Goal: Find specific page/section: Find specific page/section

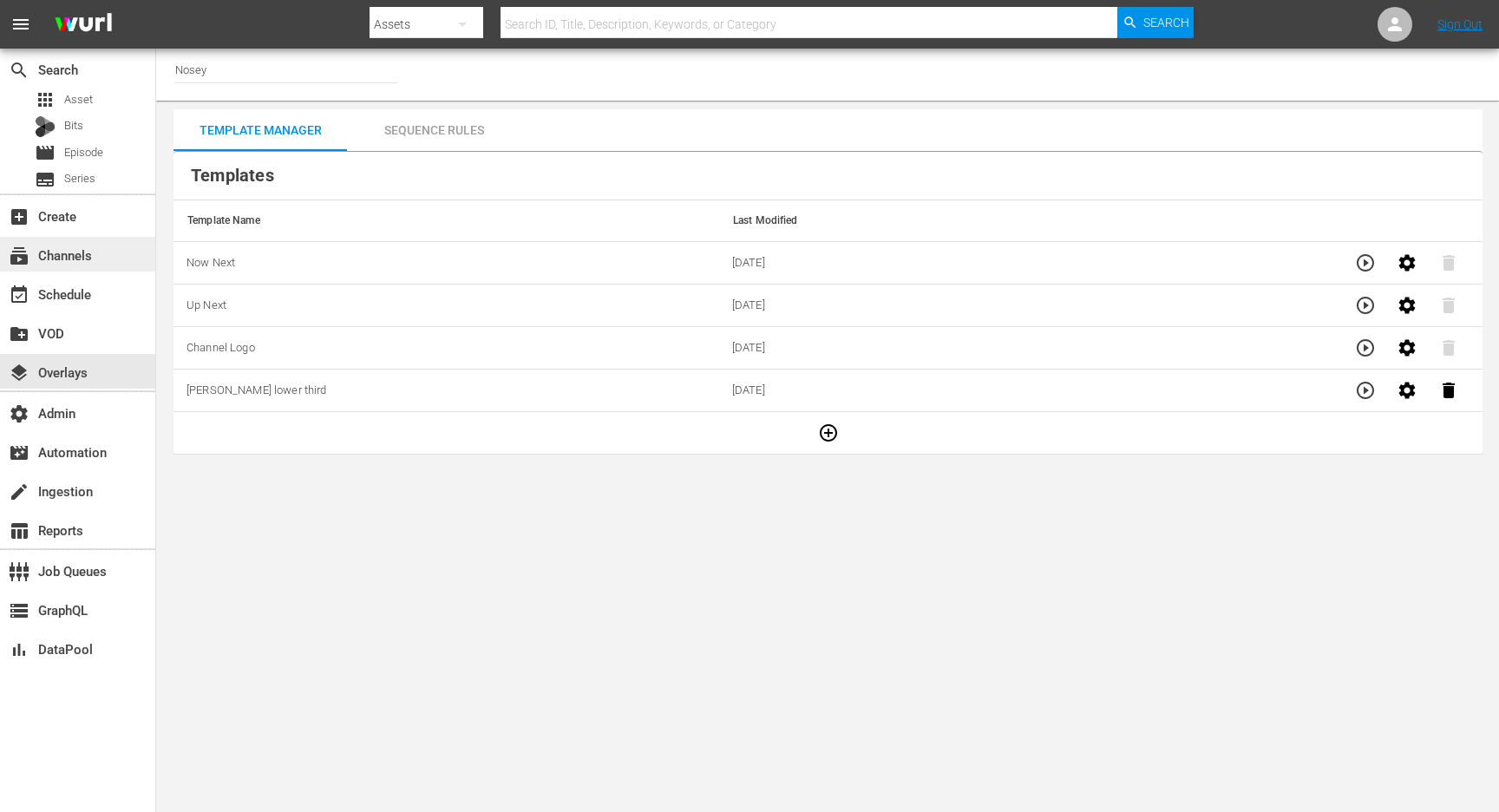
click at [87, 258] on div "subscriptions Channels" at bounding box center [48, 252] width 97 height 15
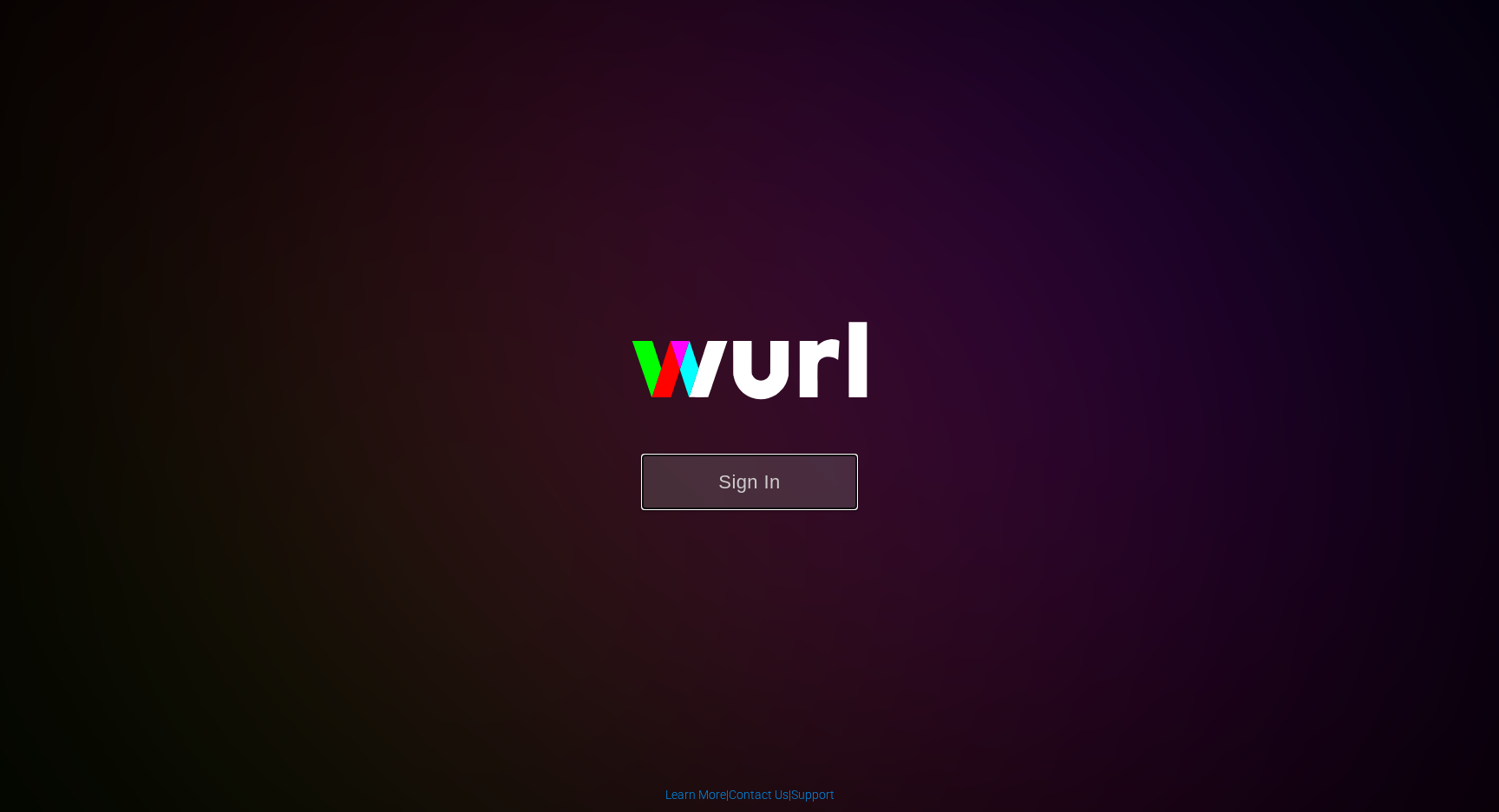
click at [728, 500] on button "Sign In" at bounding box center [750, 481] width 217 height 56
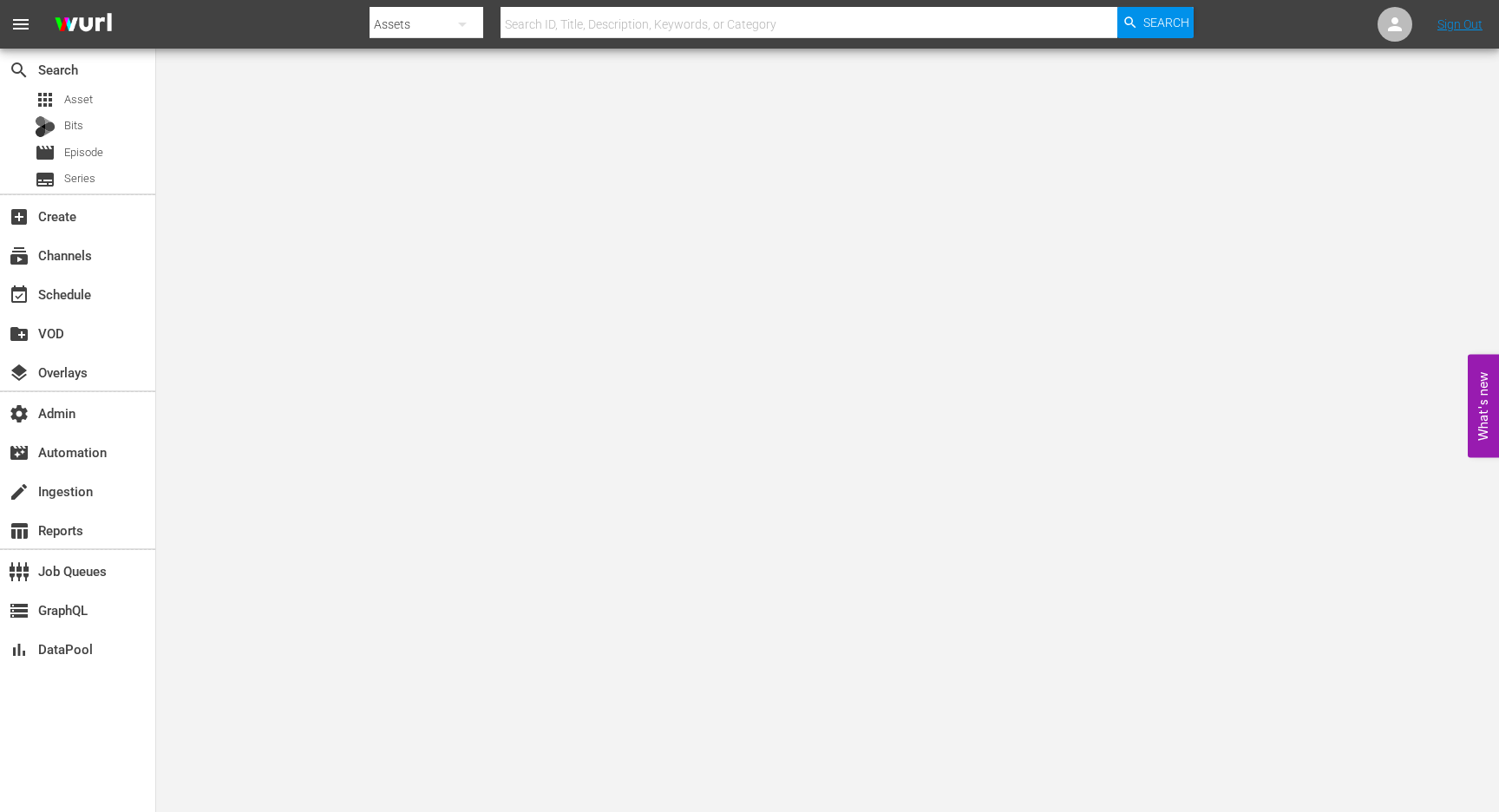
click at [458, 29] on icon "button" at bounding box center [462, 23] width 21 height 21
click at [420, 71] on div "Channels" at bounding box center [424, 73] width 69 height 28
click at [603, 20] on input "text" at bounding box center [809, 24] width 617 height 41
type input "aenetworks_crime360_1"
click at [73, 317] on div "create_new_folder VOD" at bounding box center [77, 332] width 155 height 35
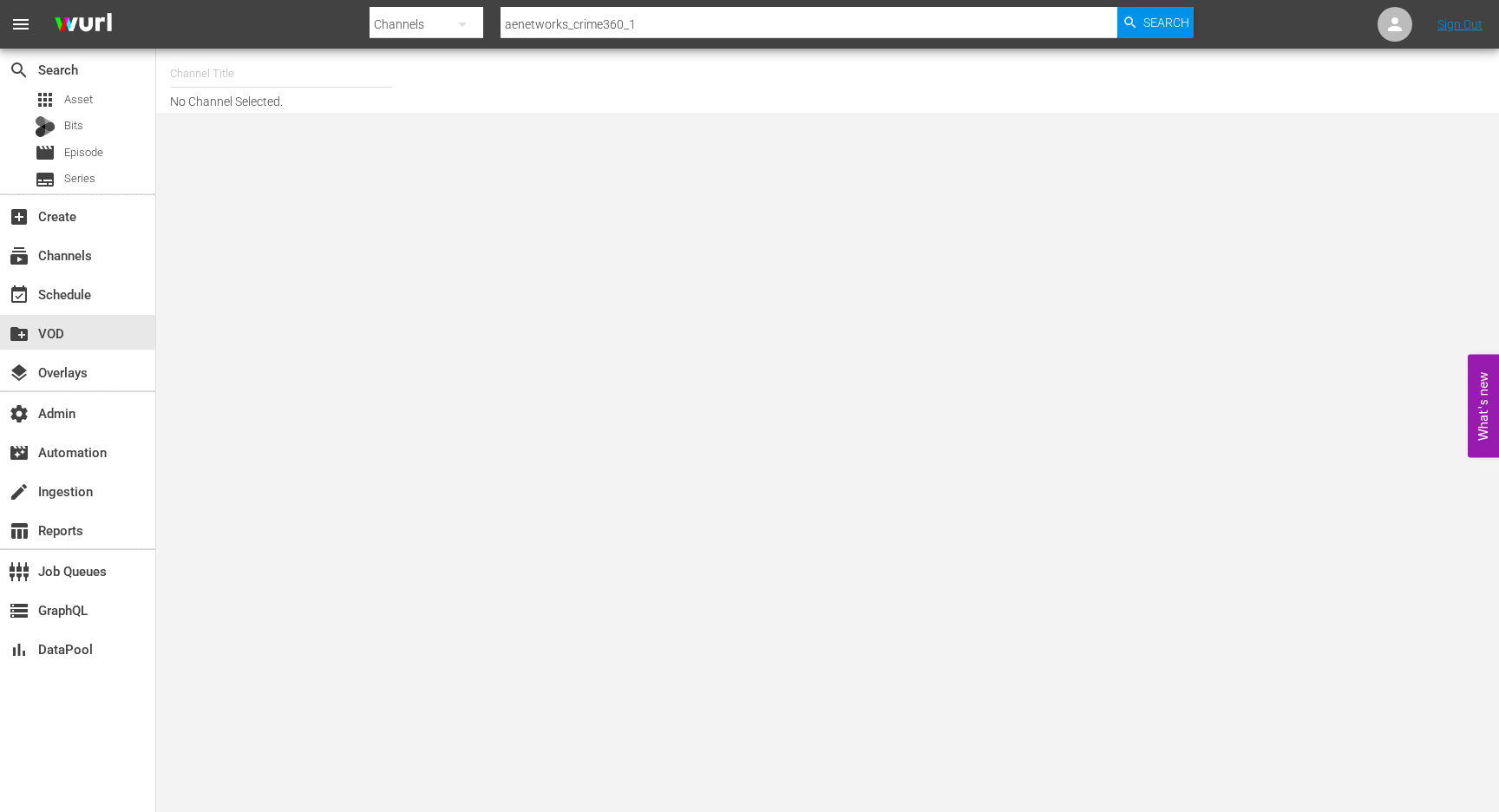
click at [663, 18] on input "aenetworks_crime360_1" at bounding box center [809, 24] width 617 height 41
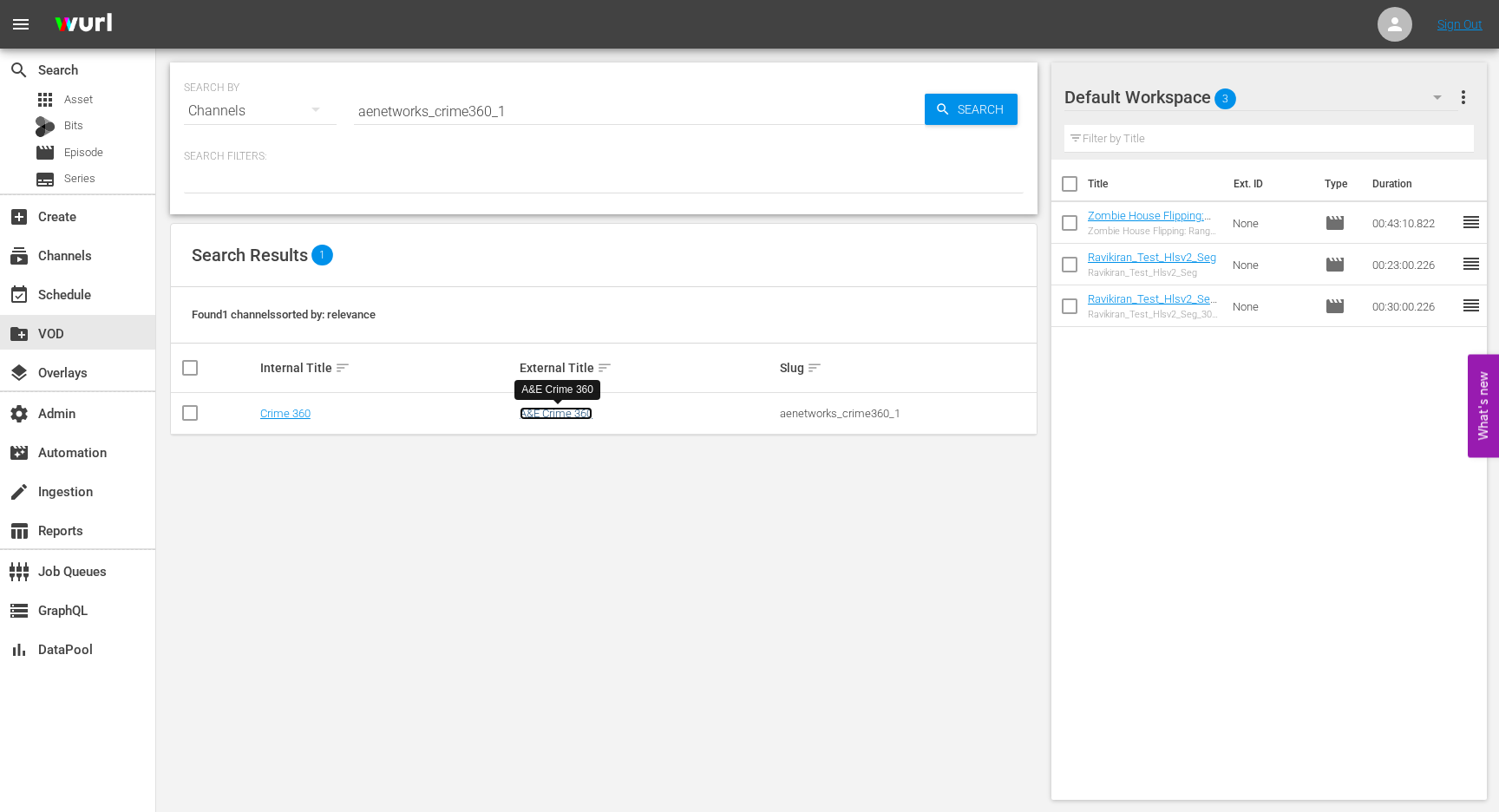
click at [562, 414] on link "A&E Crime 360" at bounding box center [556, 413] width 73 height 13
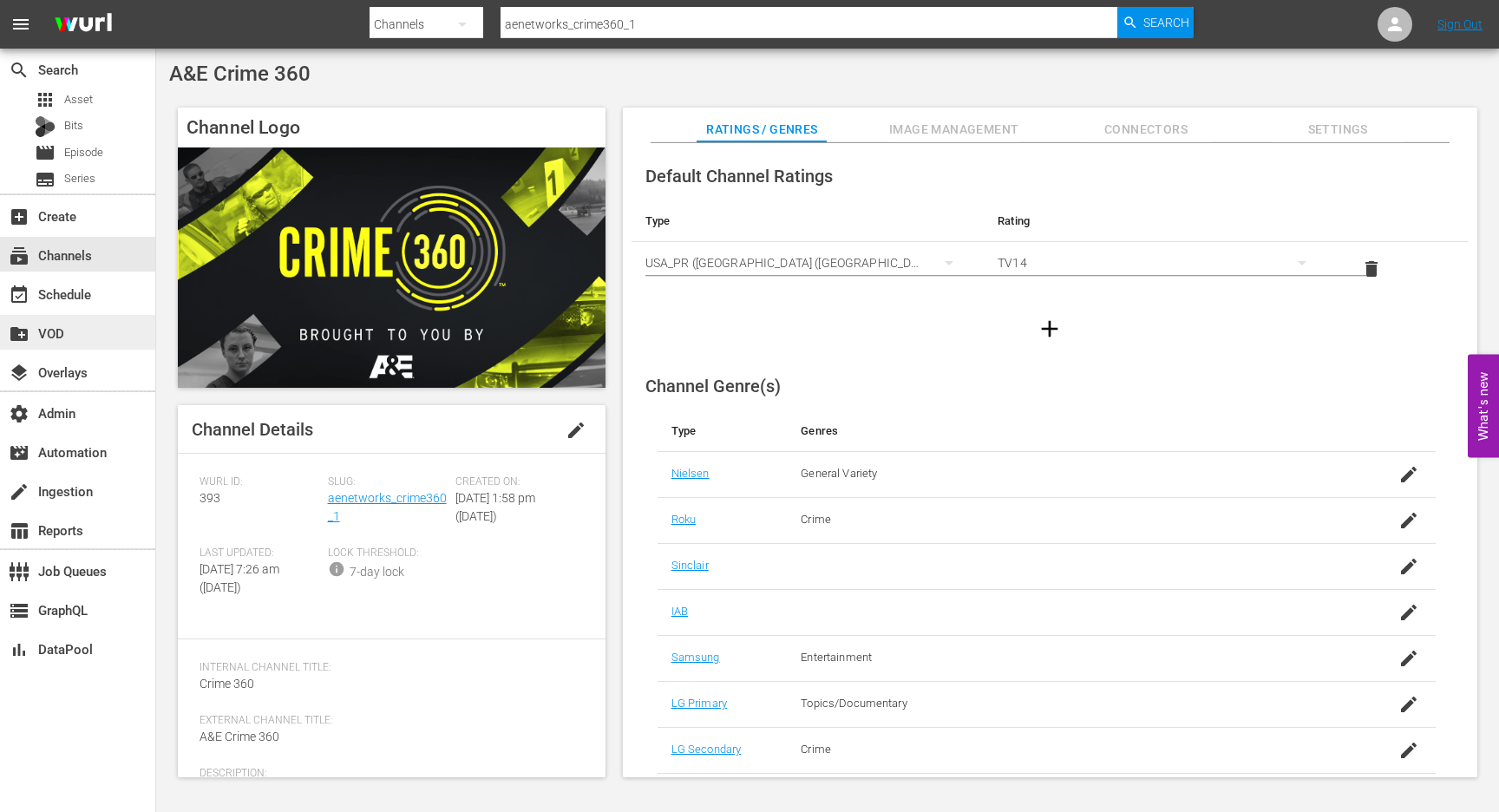
click at [58, 338] on div "create_new_folder VOD" at bounding box center [48, 330] width 97 height 15
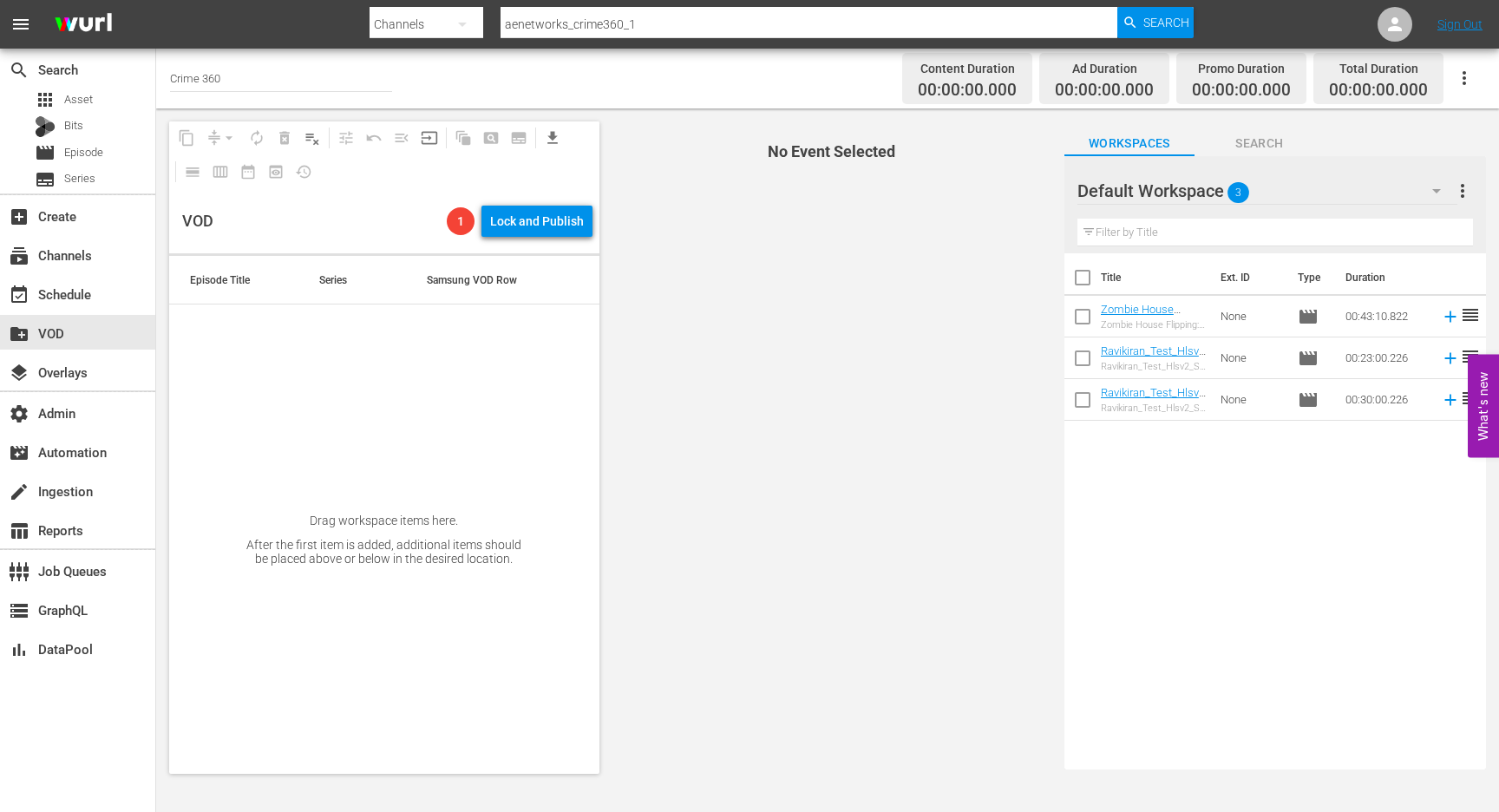
click at [659, 16] on input "aenetworks_crime360_1" at bounding box center [809, 24] width 617 height 41
click at [655, 19] on input "aenetworks_crime360_1" at bounding box center [809, 24] width 617 height 41
type input "aenetworks_"
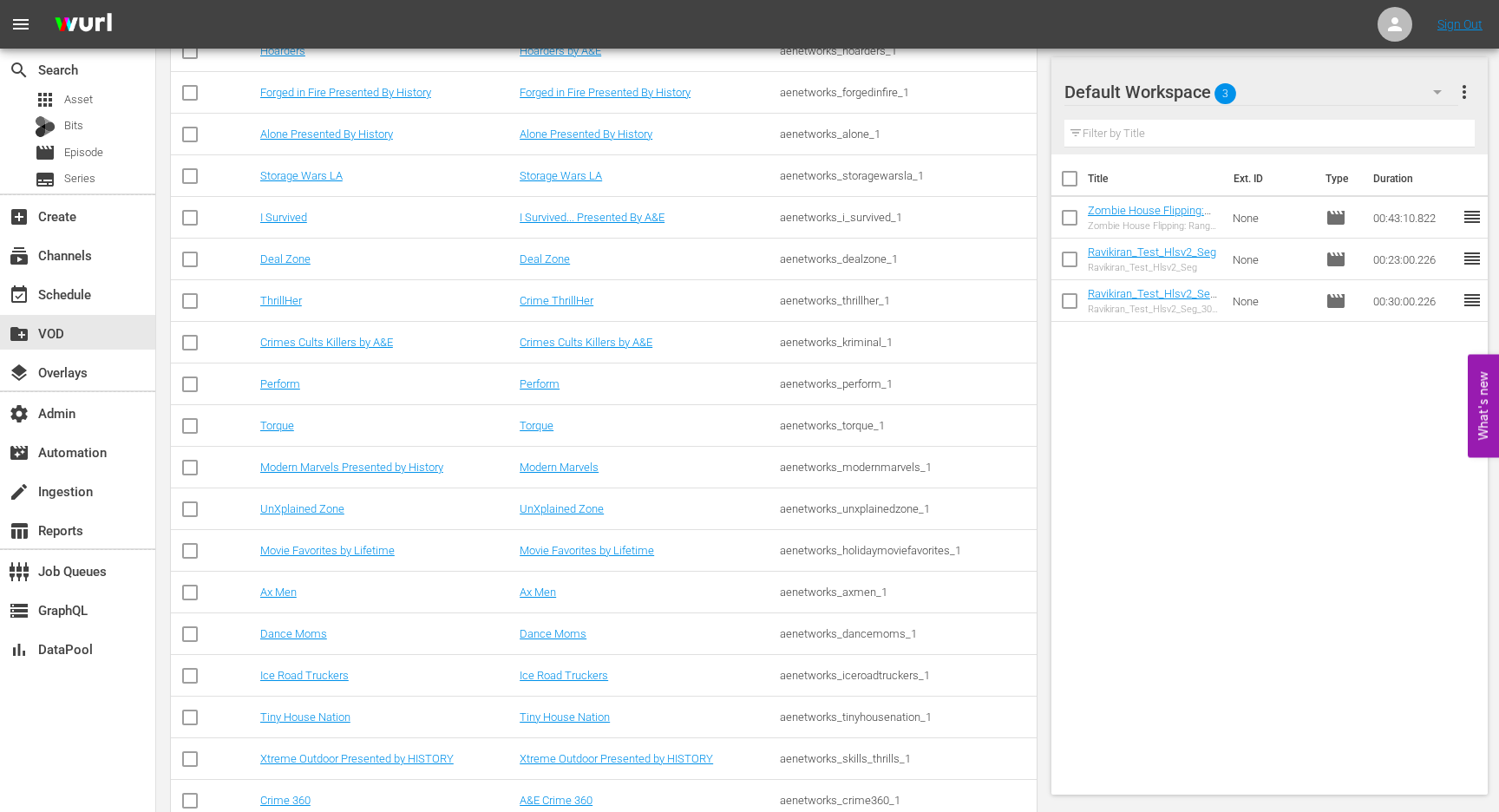
scroll to position [1195, 0]
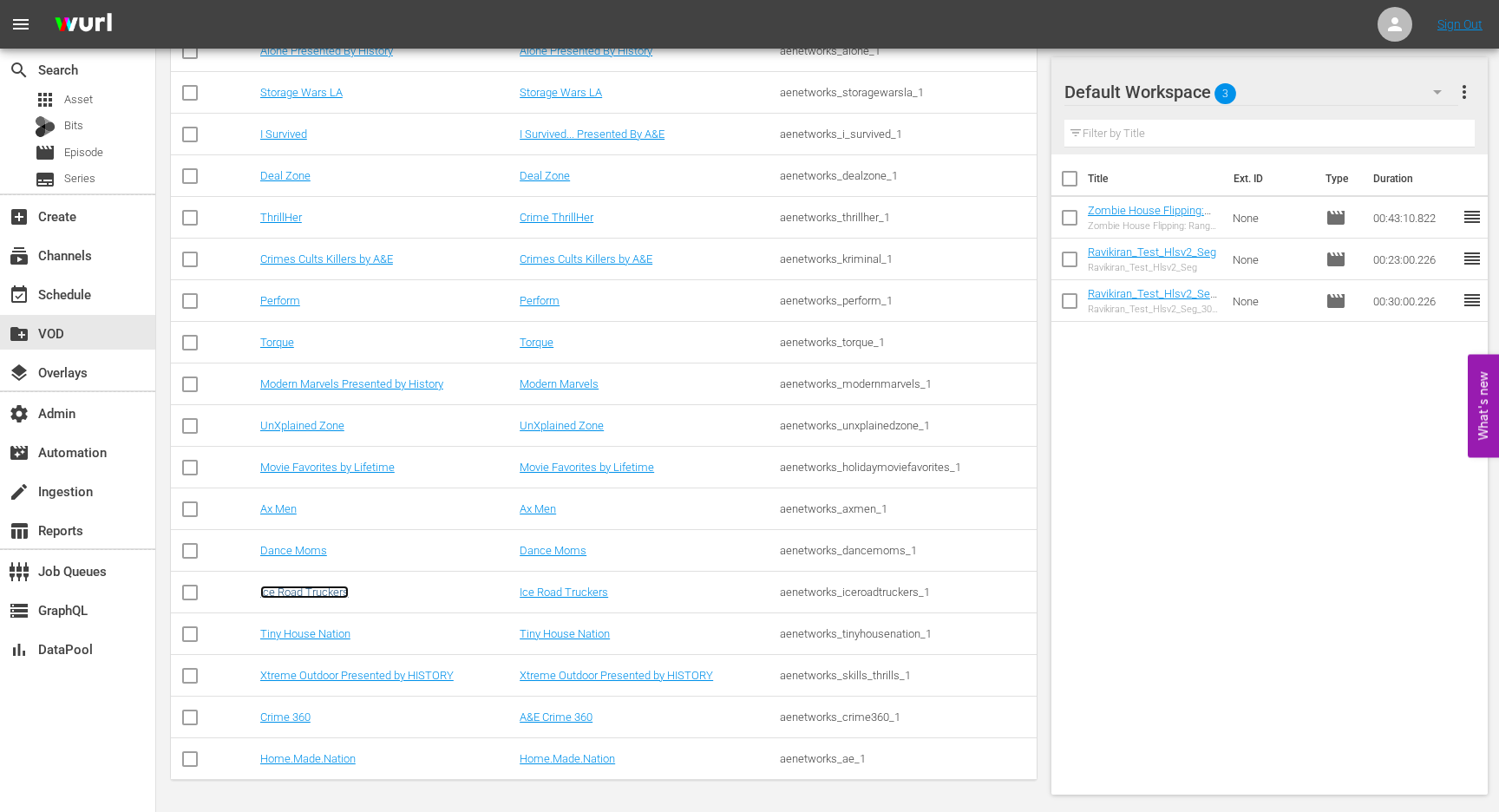
click at [333, 586] on link "Ice Road Truckers" at bounding box center [304, 592] width 89 height 13
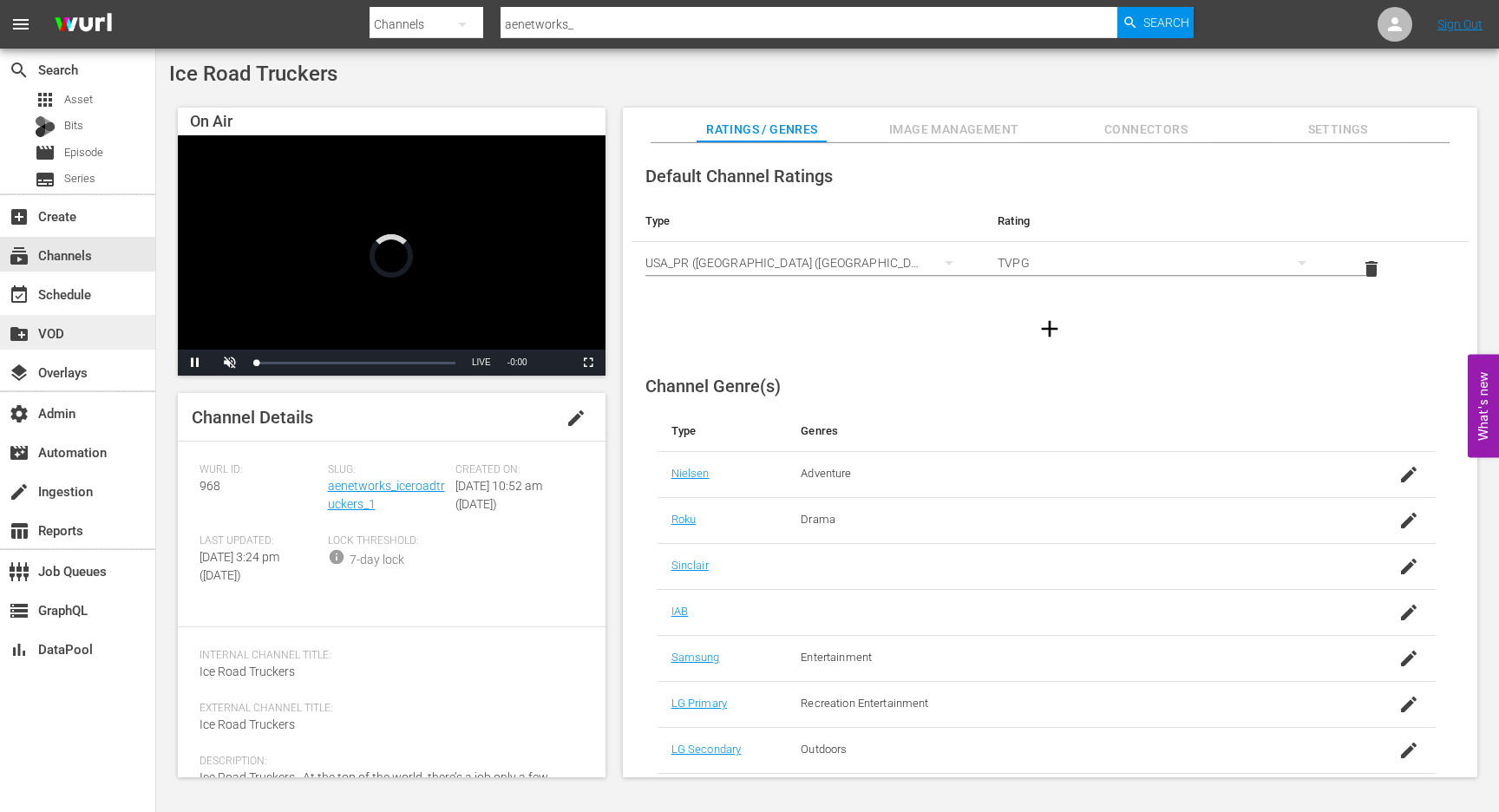
click at [67, 335] on div "create_new_folder VOD" at bounding box center [48, 330] width 97 height 15
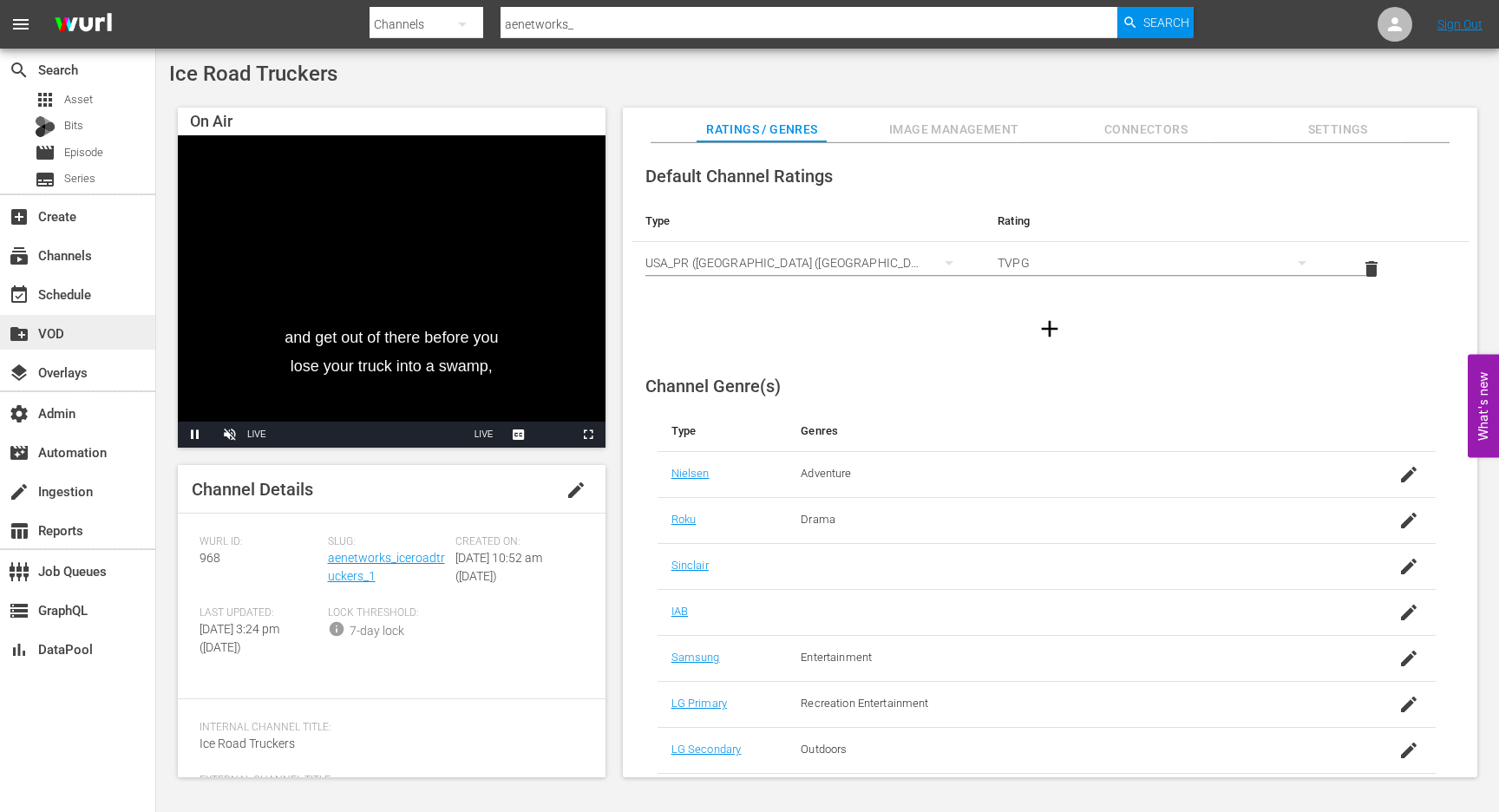
click at [91, 334] on div "create_new_folder VOD" at bounding box center [48, 330] width 97 height 15
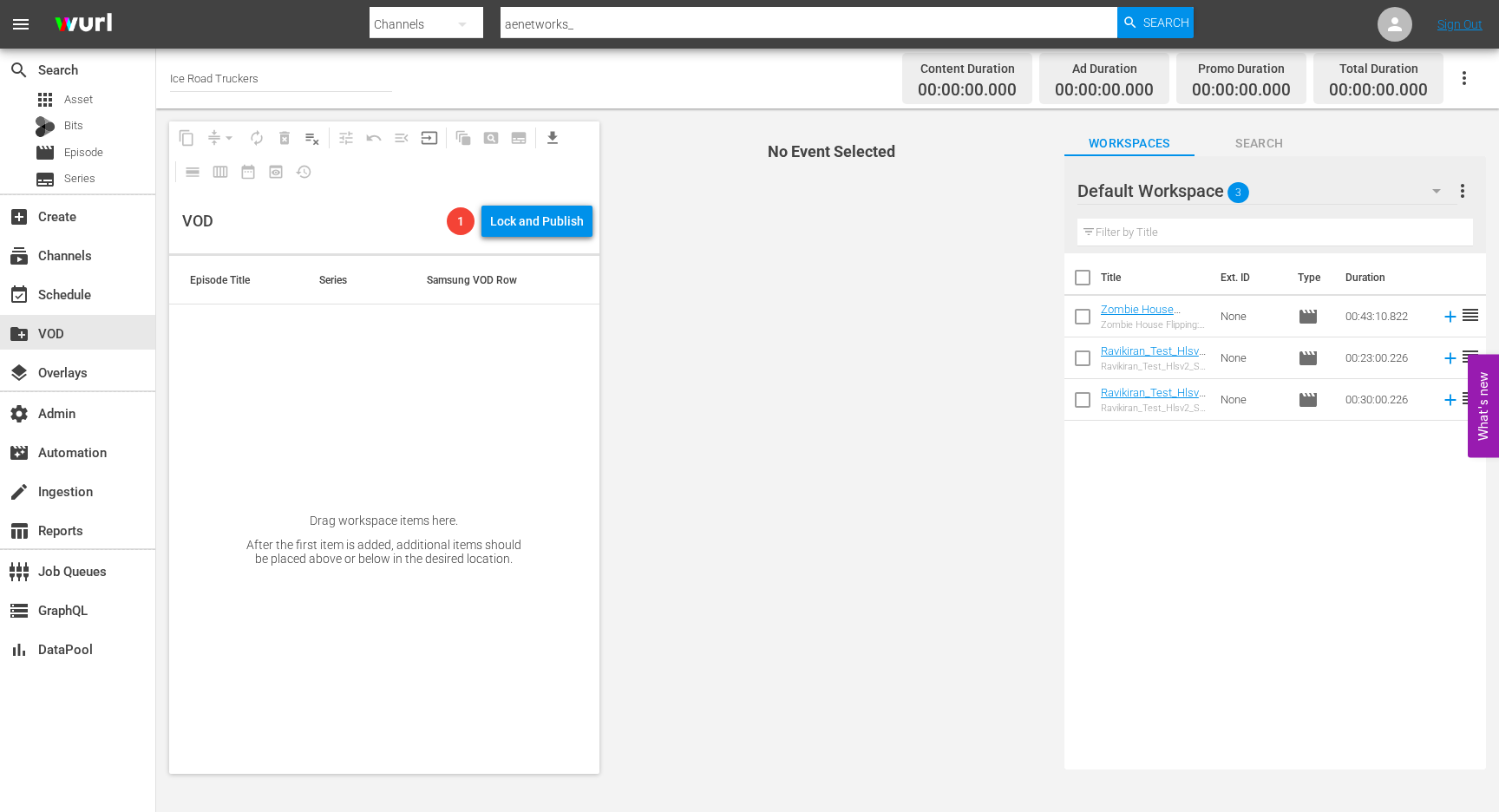
click at [303, 82] on input "Ice Road Truckers" at bounding box center [282, 78] width 222 height 41
paste input "brandusa-gousa"
type input "brandusa-gousa"
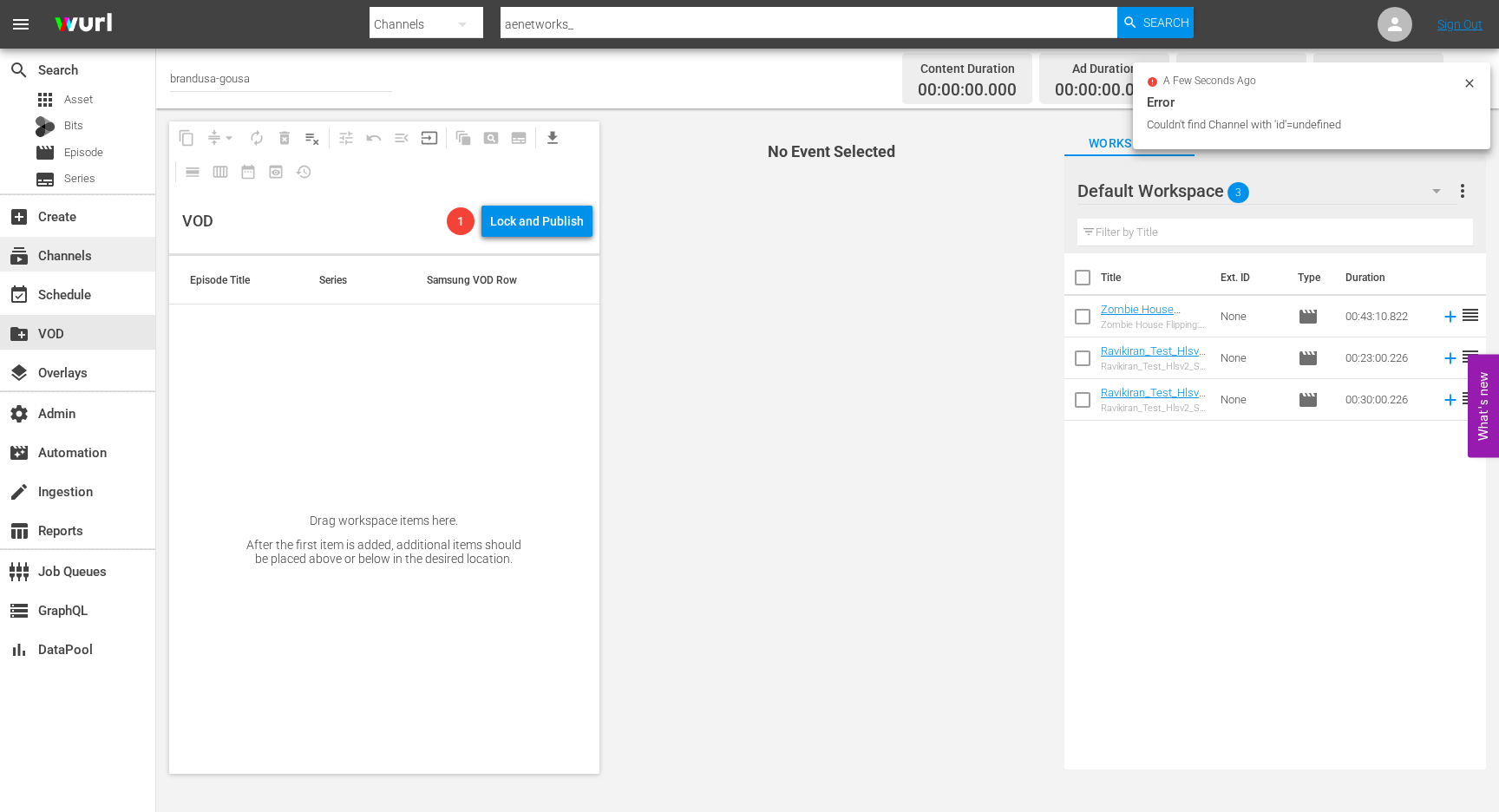
click at [100, 250] on div "subscriptions Channels" at bounding box center [77, 254] width 155 height 35
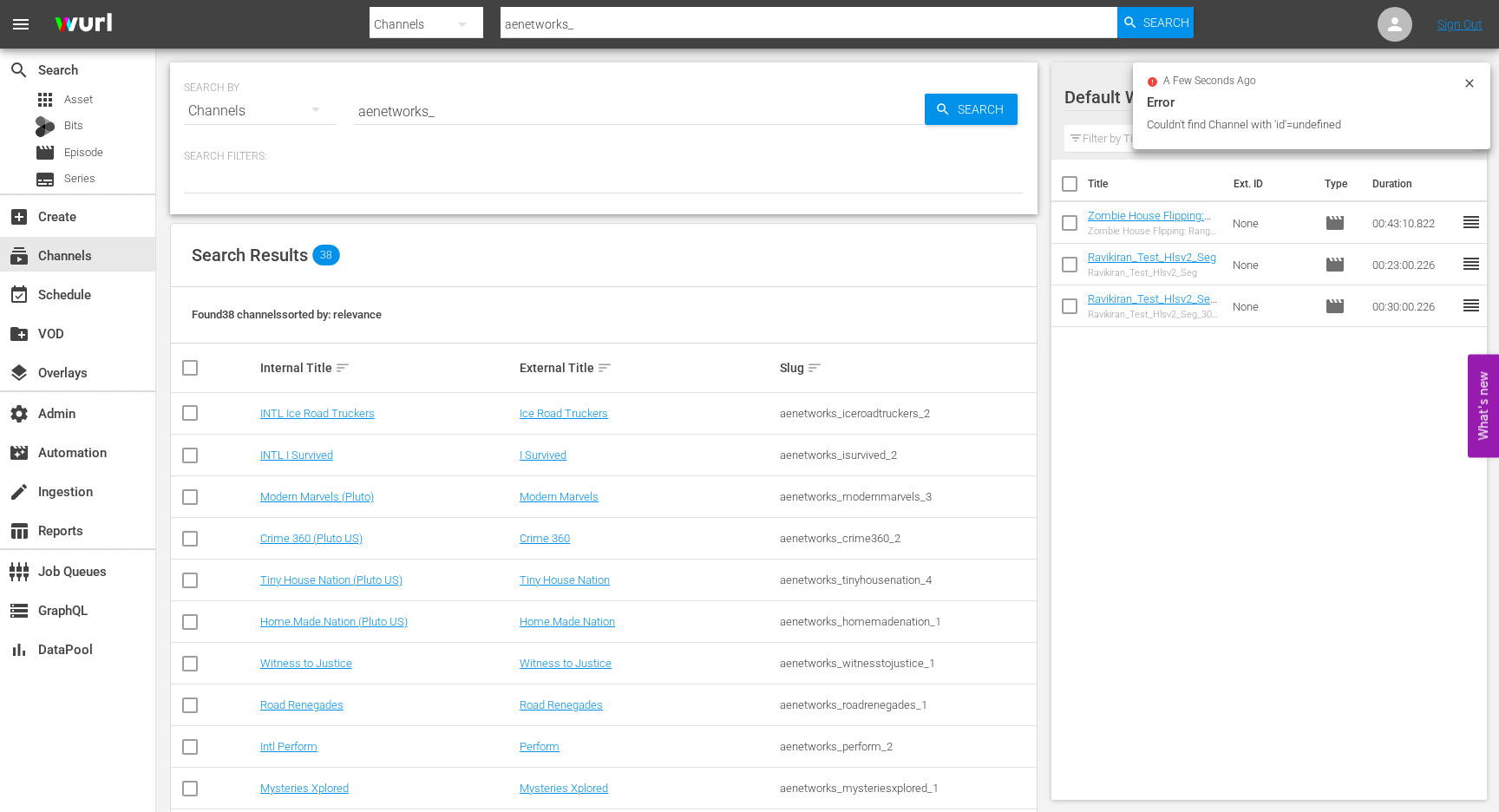
click at [550, 21] on input "aenetworks_" at bounding box center [809, 24] width 617 height 41
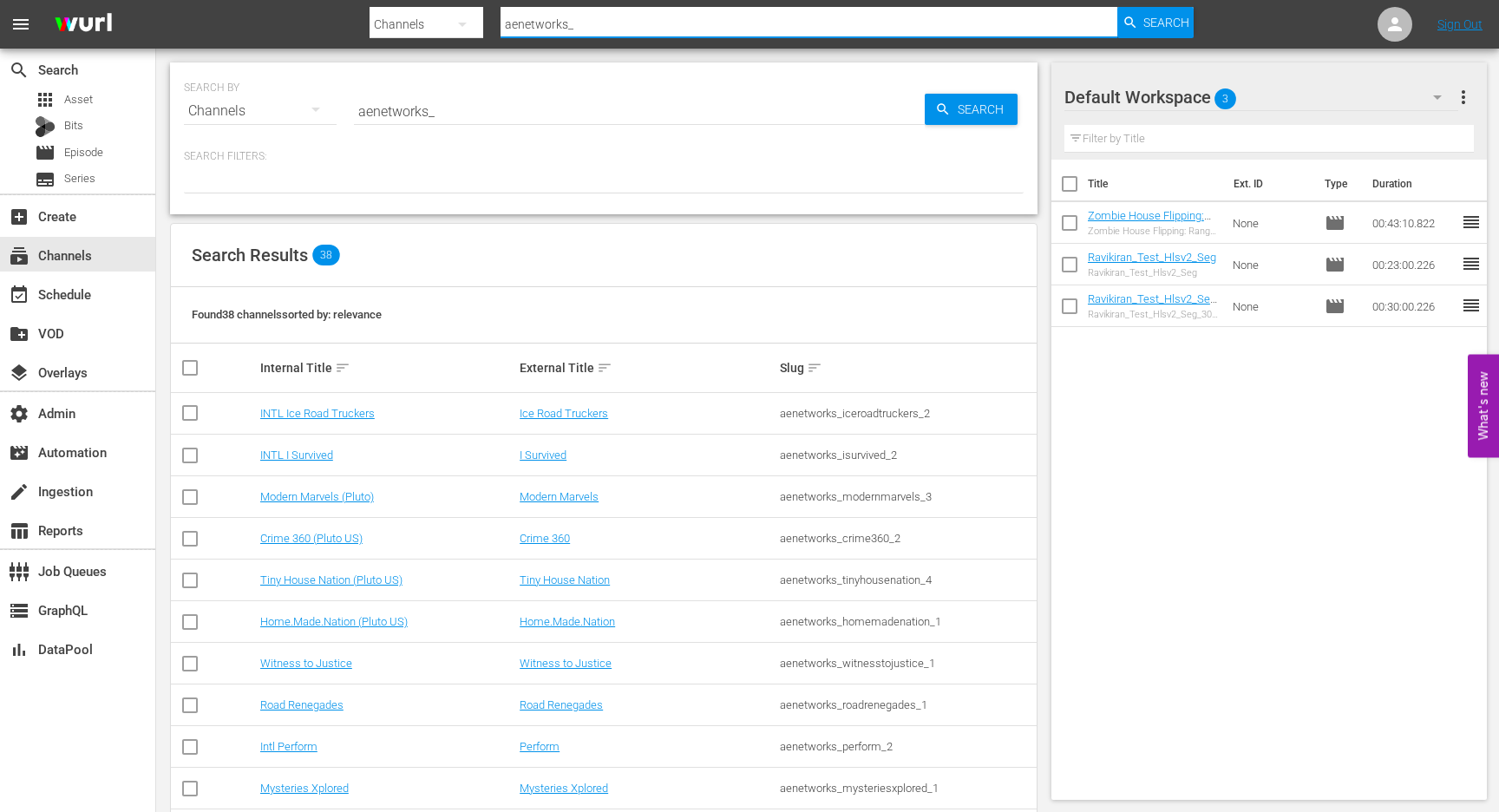
click at [550, 21] on input "aenetworks_" at bounding box center [809, 24] width 617 height 41
paste input "brandusa-gousa"
type input "brandusa-gousa"
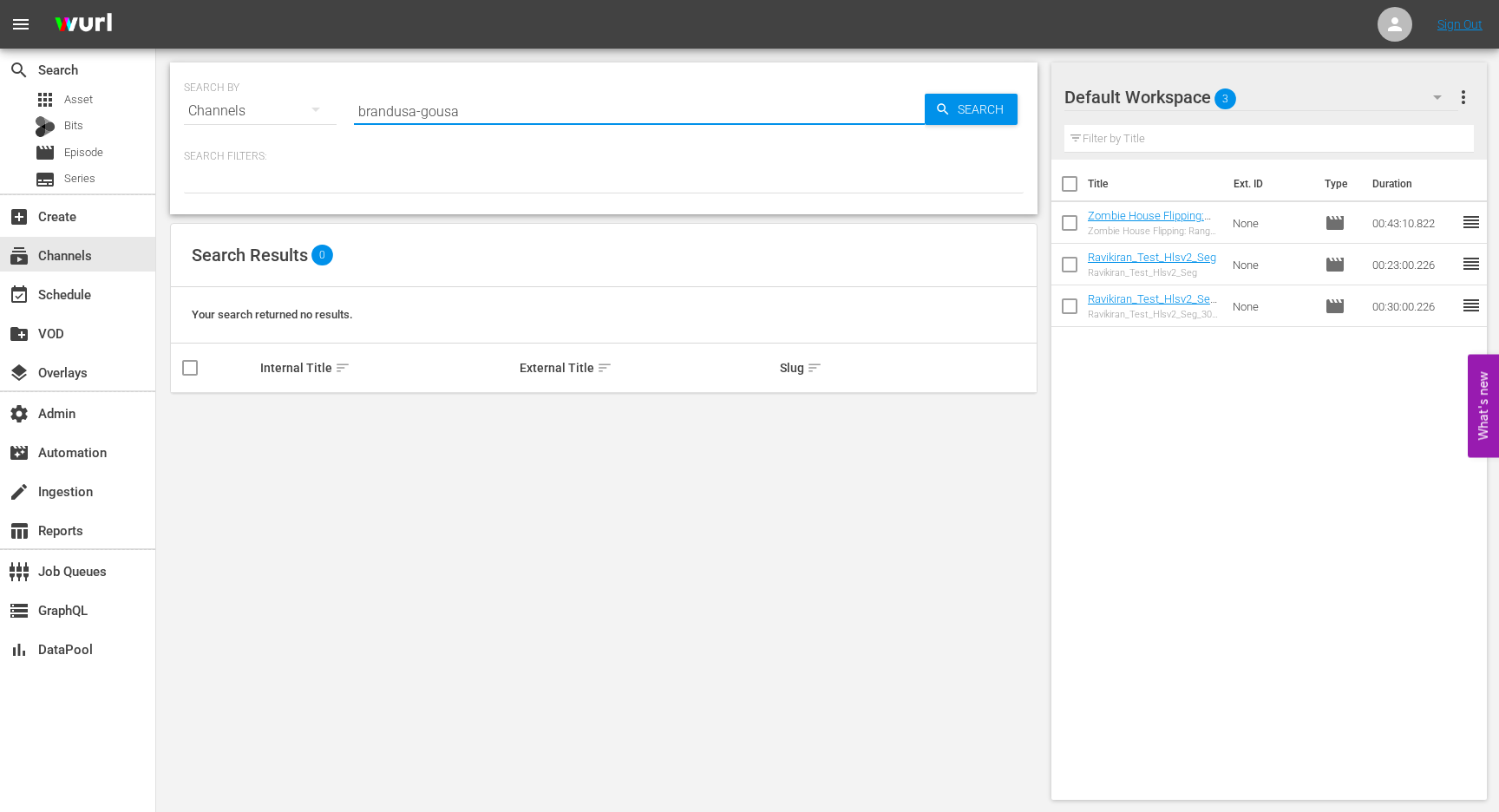
click at [494, 121] on input "brandusa-gousa" at bounding box center [639, 111] width 571 height 41
type input "brandusa"
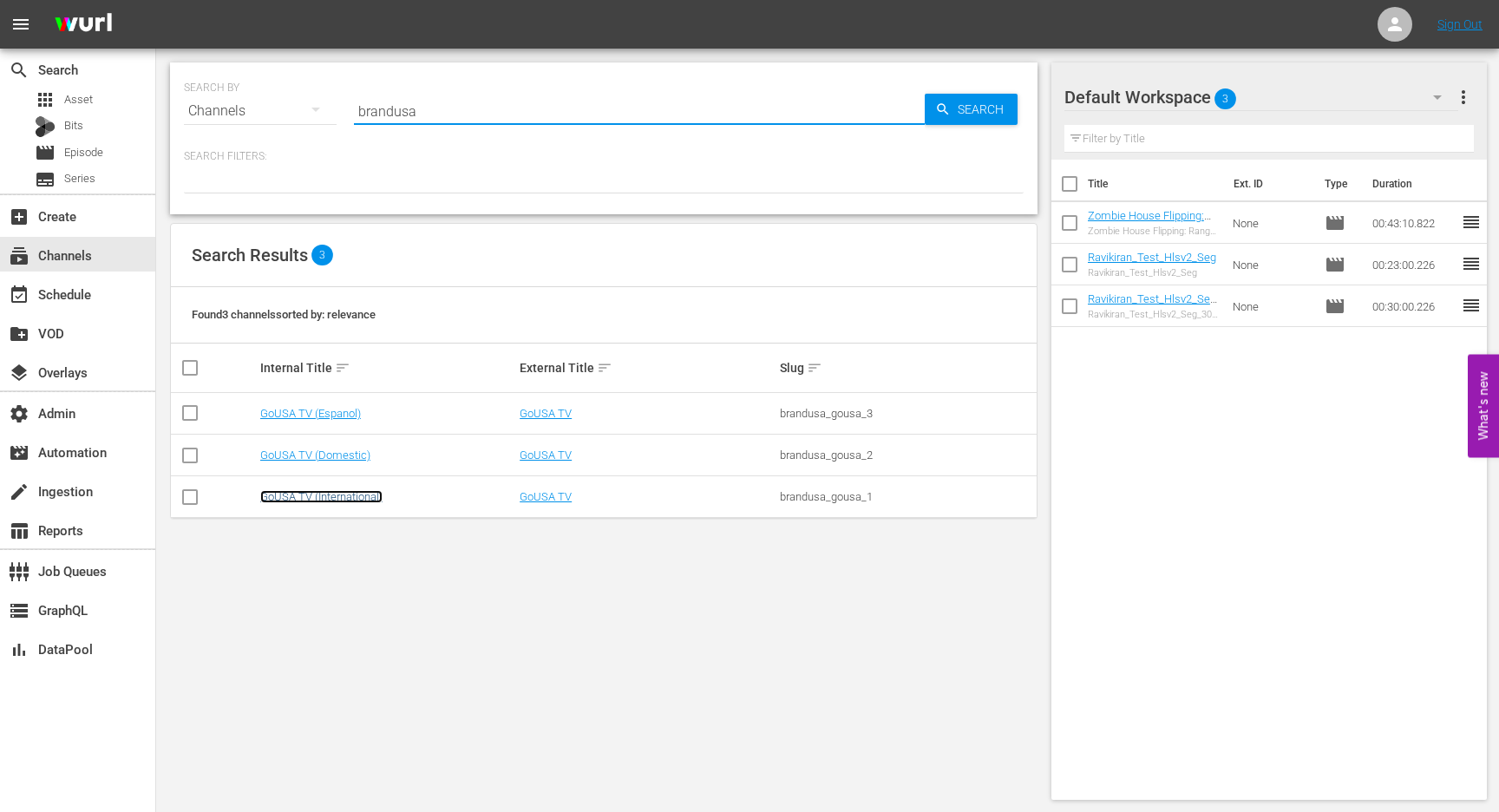
click at [308, 497] on link "GoUSA TV (International)" at bounding box center [321, 497] width 122 height 13
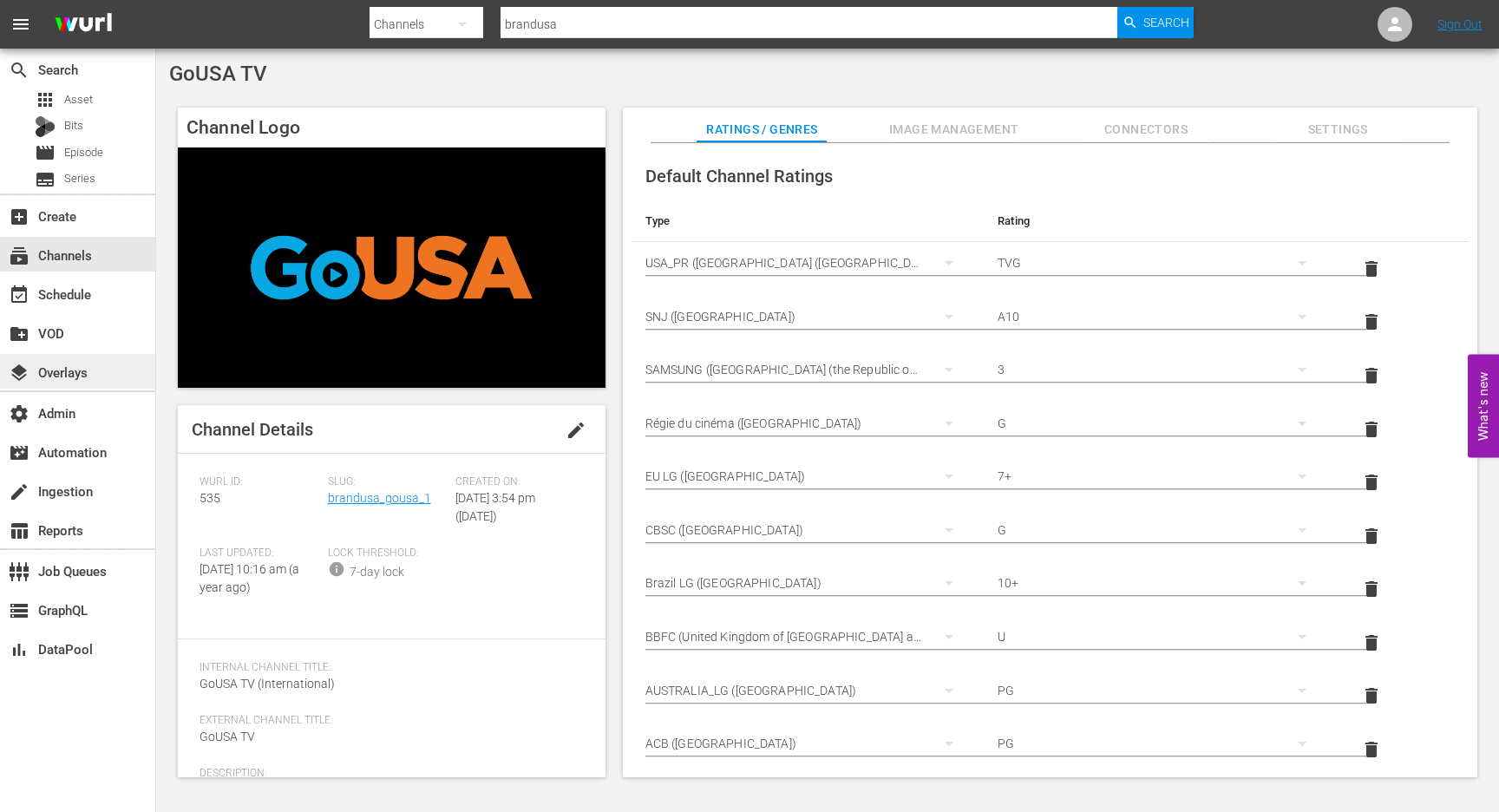
click at [85, 375] on div "layers Overlays" at bounding box center [48, 369] width 97 height 15
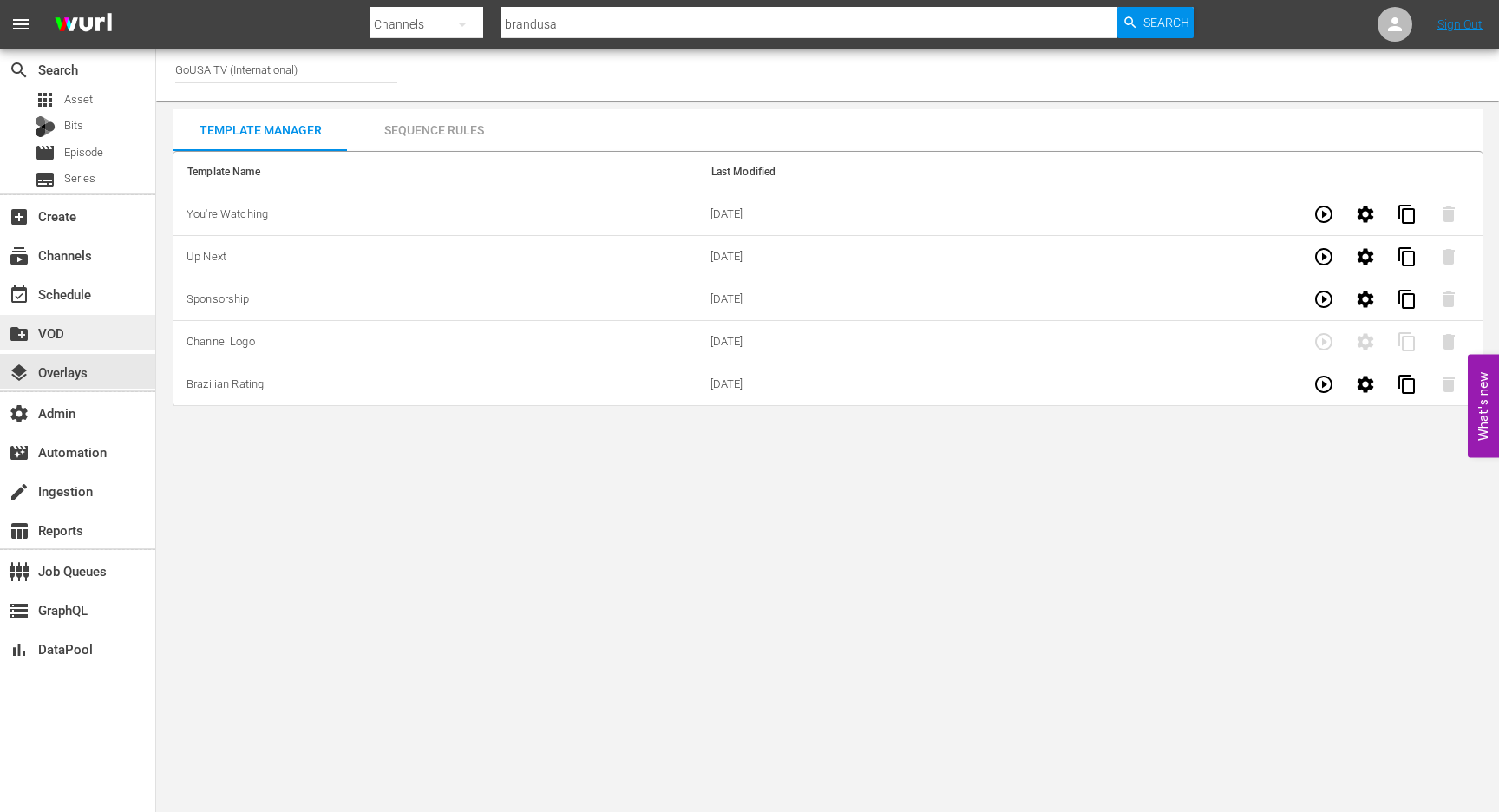
click at [71, 334] on div "create_new_folder VOD" at bounding box center [48, 330] width 97 height 15
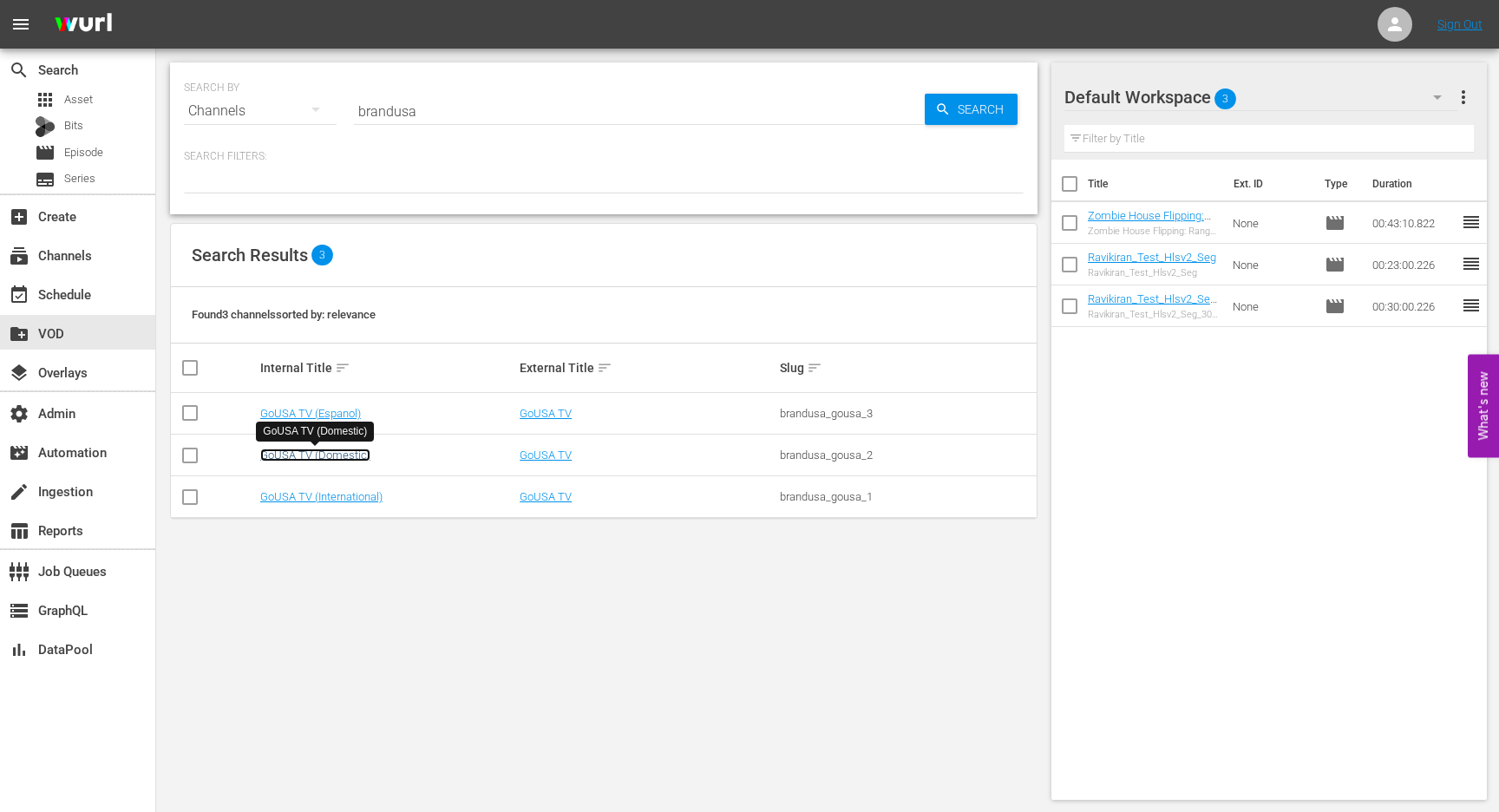
click at [315, 454] on link "GoUSA TV (Domestic)" at bounding box center [315, 454] width 110 height 13
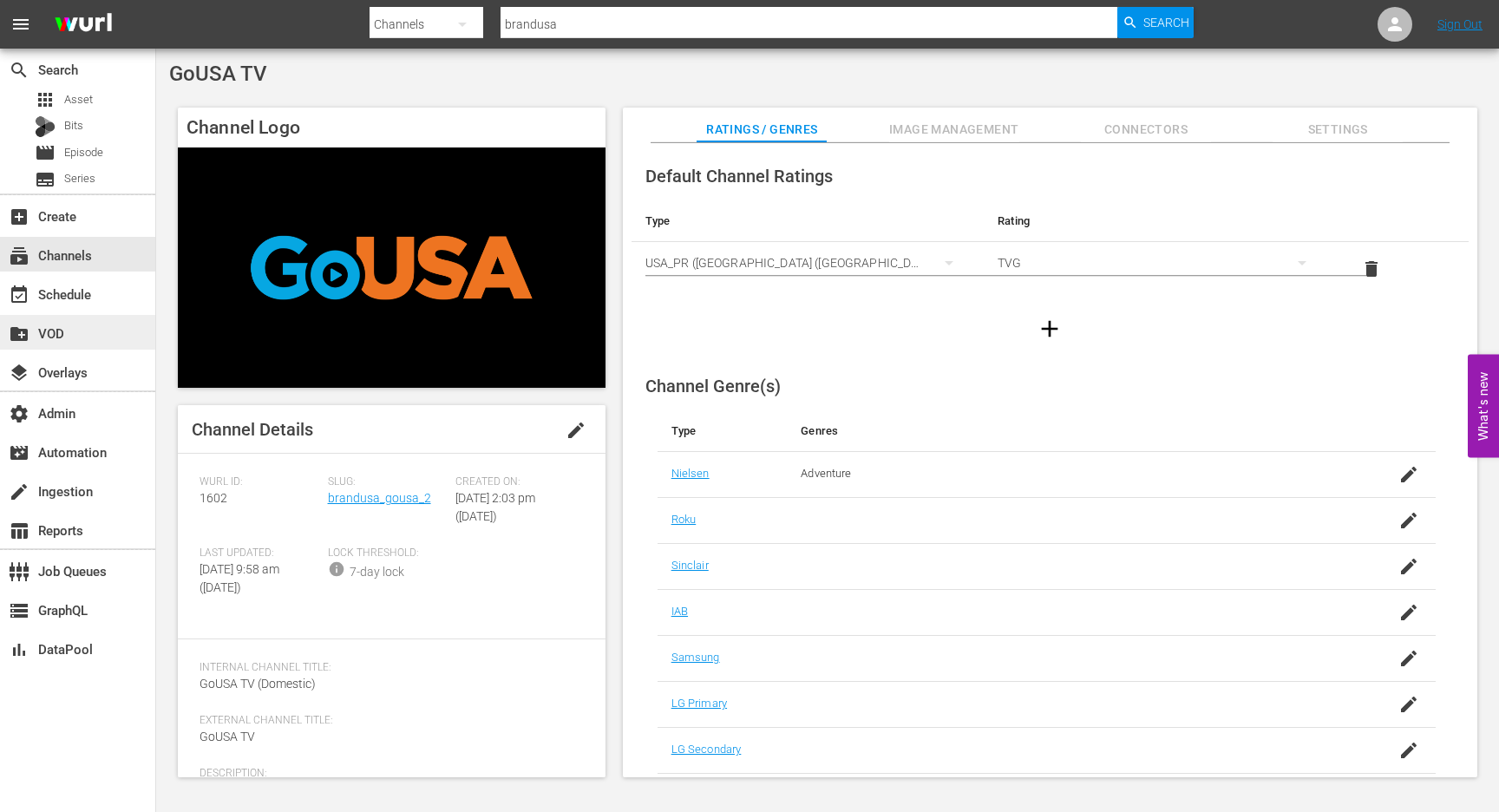
click at [63, 322] on div "create_new_folder VOD" at bounding box center [77, 332] width 155 height 35
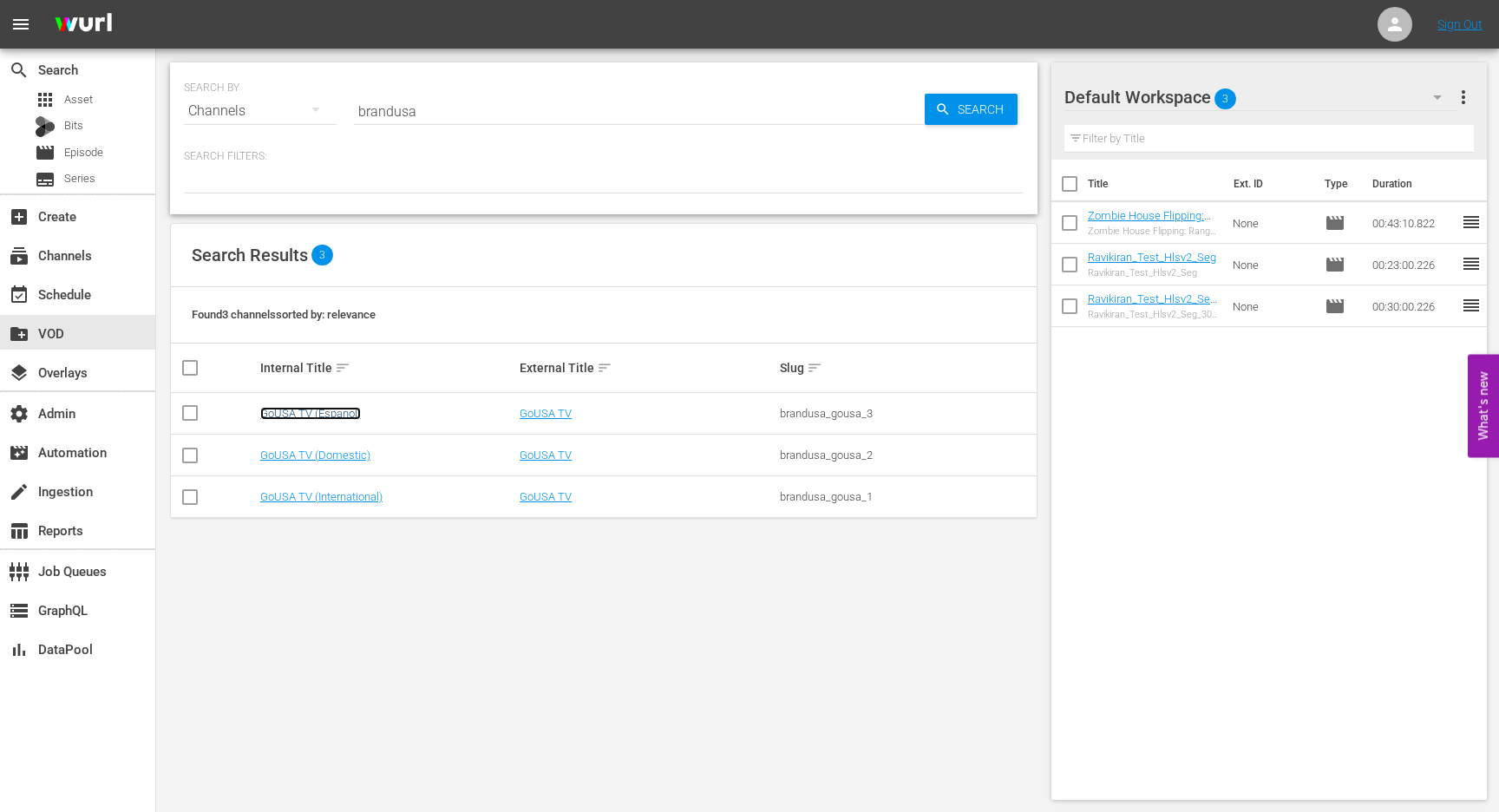
click at [303, 410] on link "GoUSA TV (Espanol)" at bounding box center [310, 413] width 100 height 13
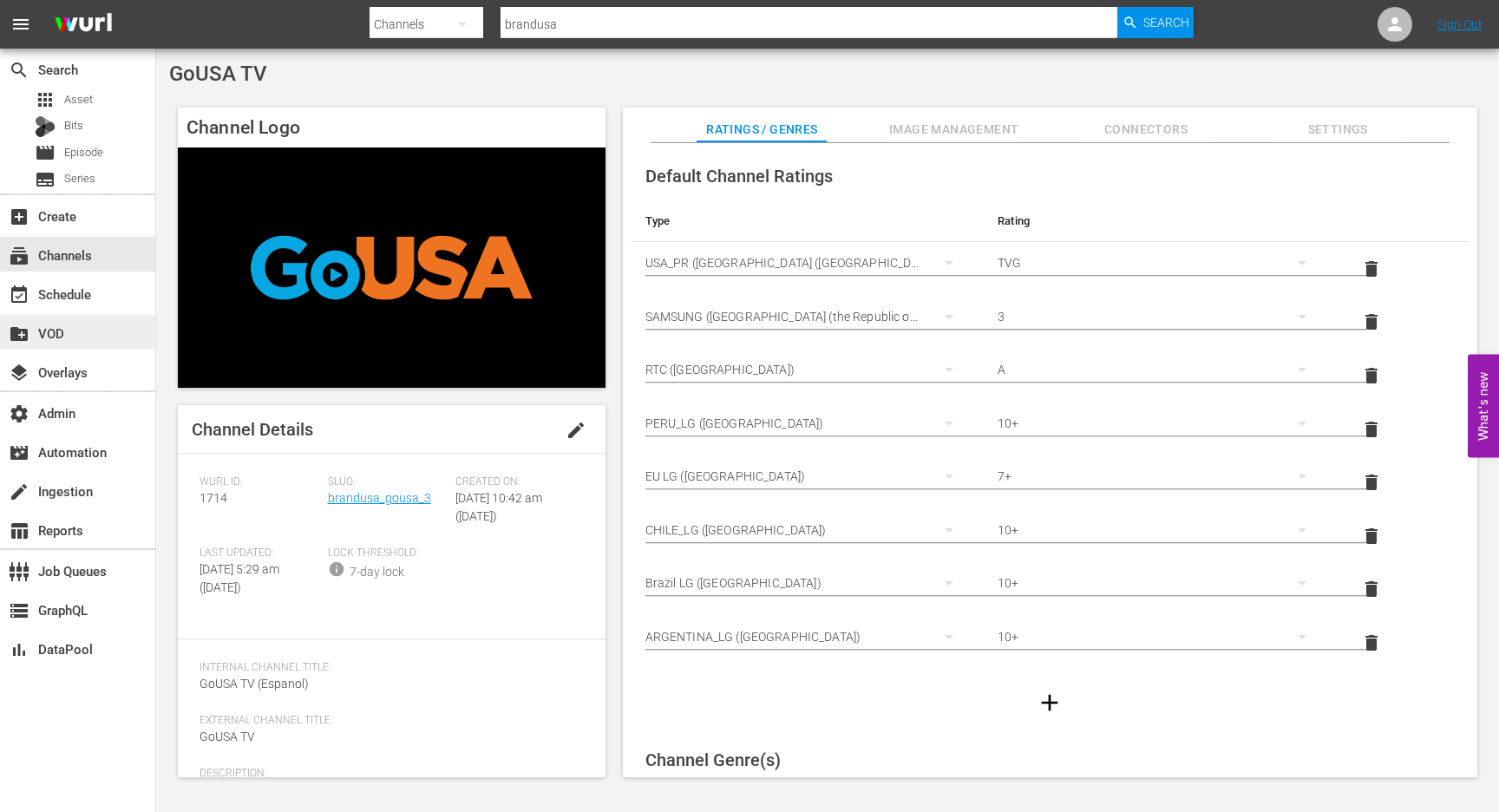
click at [70, 344] on div "create_new_folder VOD" at bounding box center [77, 332] width 155 height 35
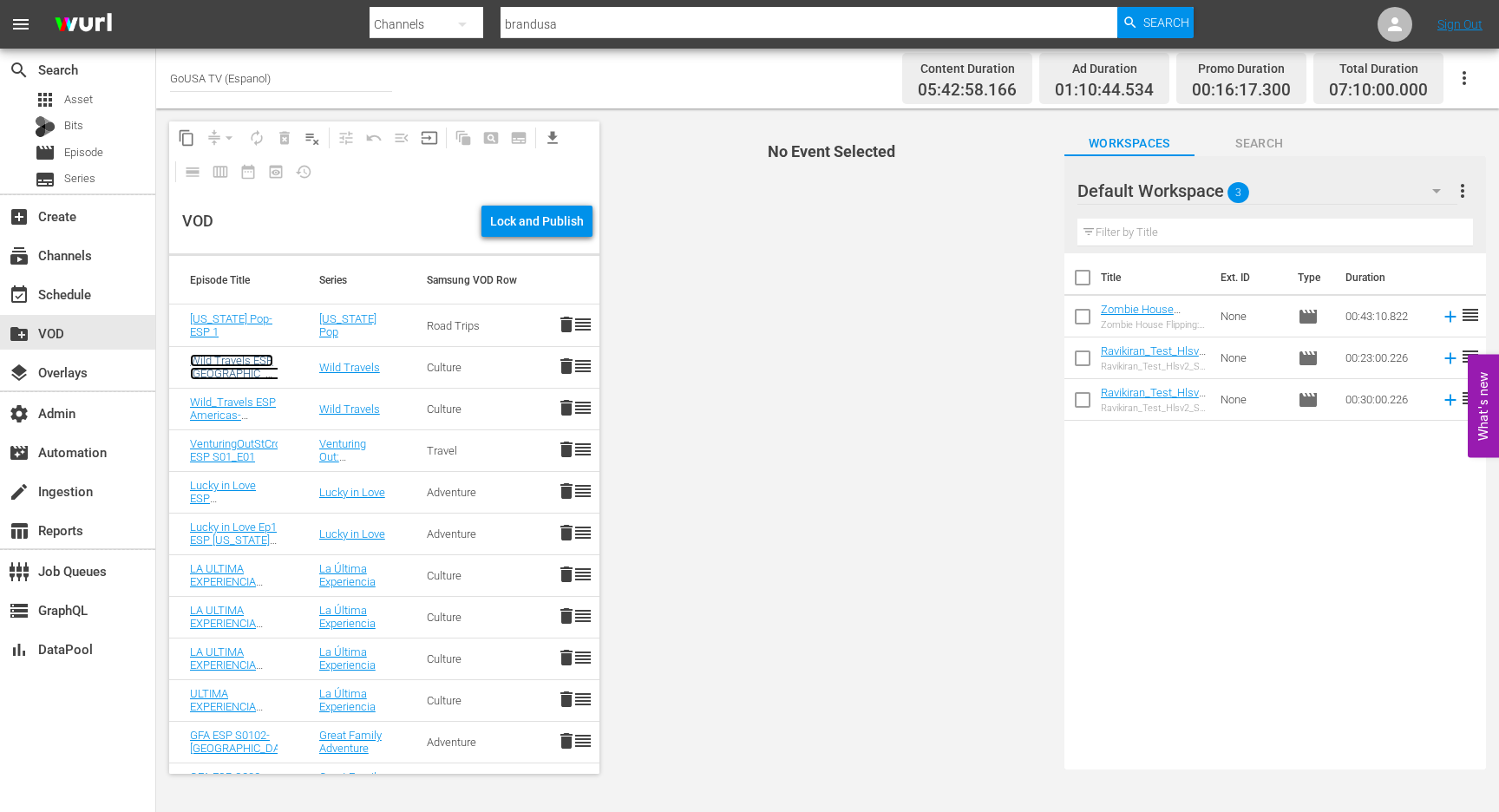
click at [223, 373] on link "Wild Travels ESP [GEOGRAPHIC_DATA] Most Unusual Festivals" at bounding box center [242, 380] width 105 height 52
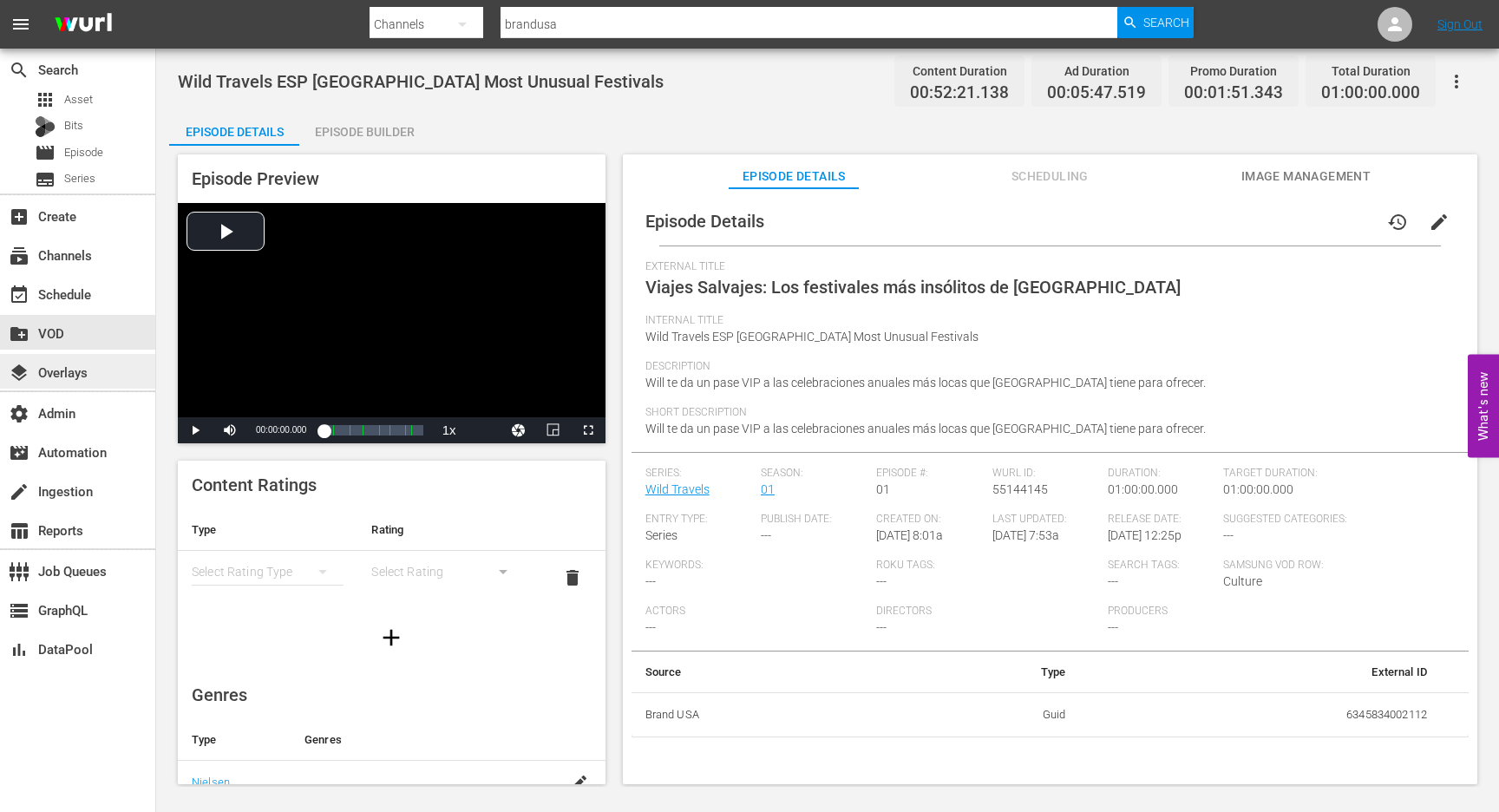
click at [75, 377] on div "layers Overlays" at bounding box center [48, 369] width 97 height 15
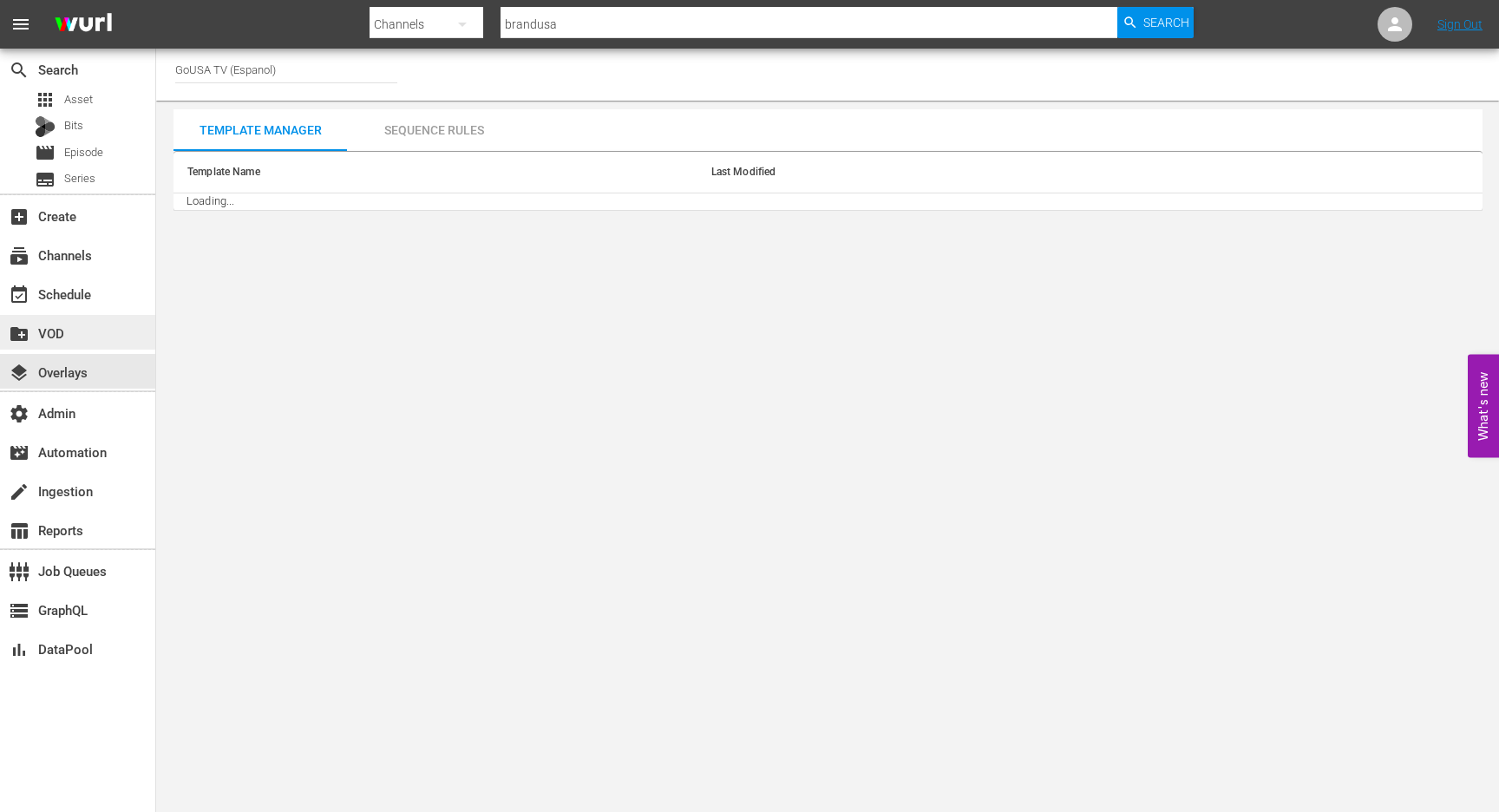
click at [70, 322] on div "create_new_folder VOD" at bounding box center [77, 332] width 155 height 35
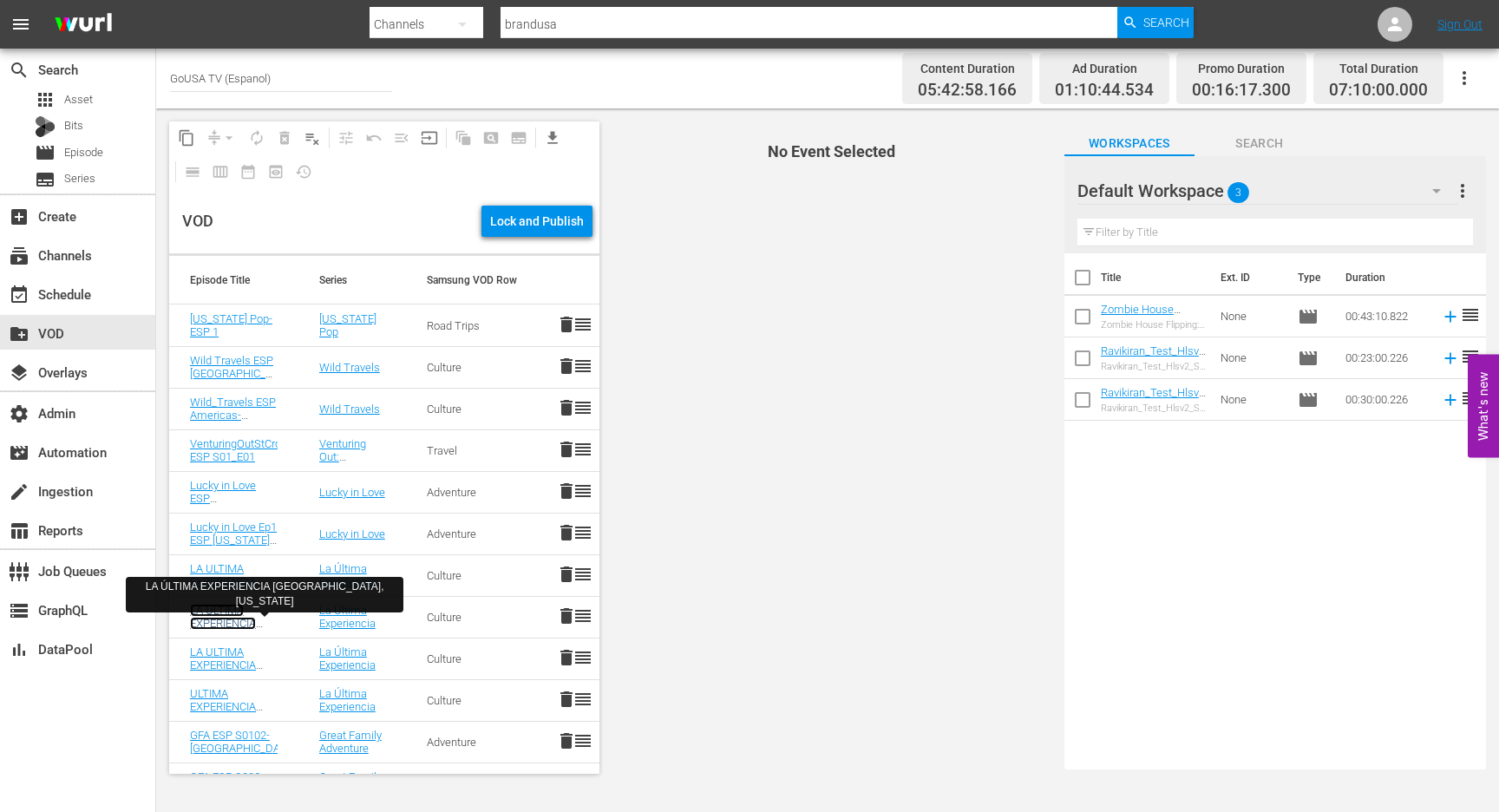
click at [219, 624] on link "LA ULTIMA EXPERIENCIA ESP Miami Episode 04" at bounding box center [223, 629] width 66 height 52
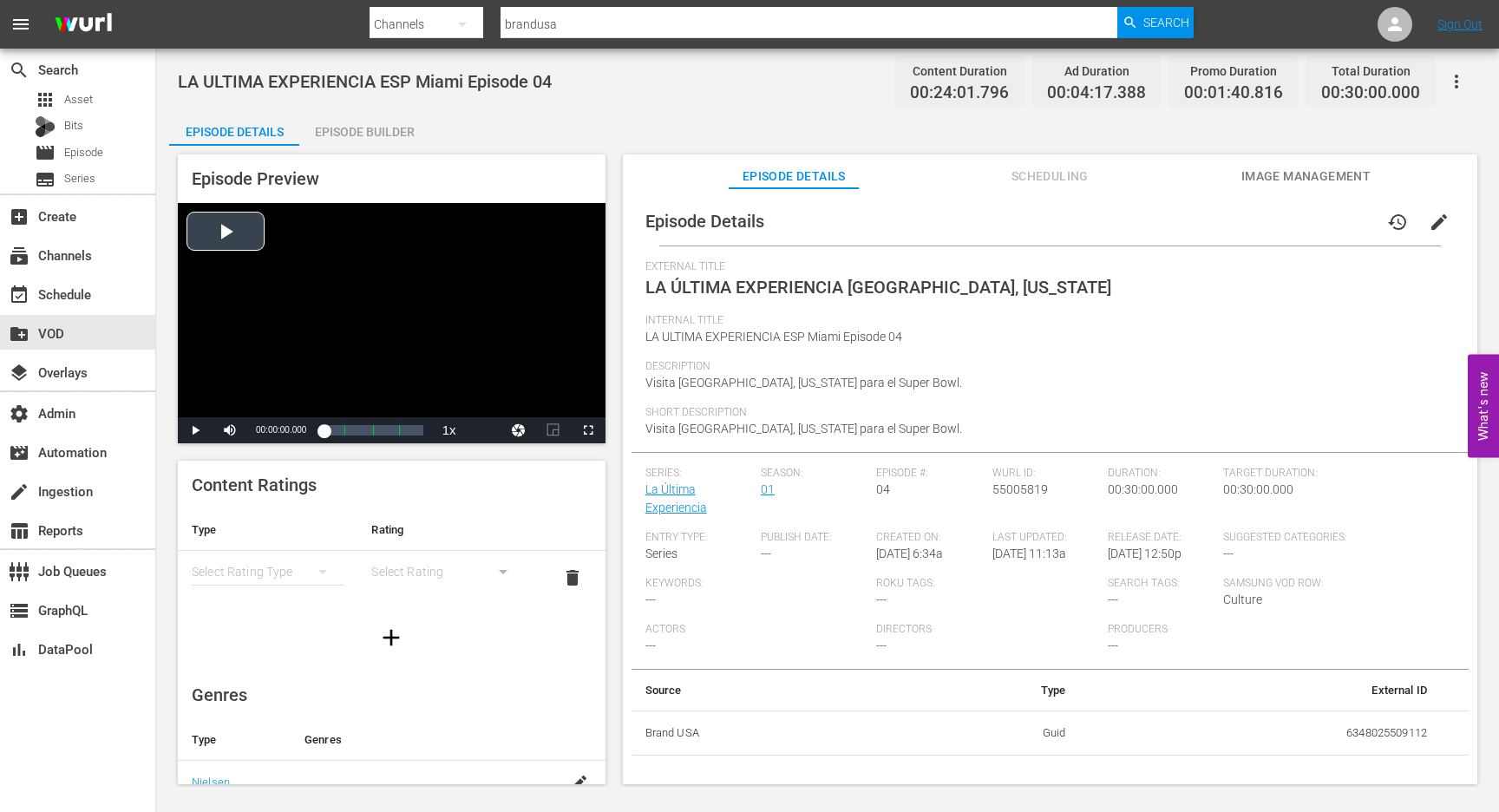
click at [225, 241] on div "Video Player" at bounding box center [391, 309] width 428 height 214
click at [547, 16] on input "brandusa" at bounding box center [809, 24] width 617 height 41
paste input "loomberg-quicktake-4"
type input "bloomberg-quicktake-4"
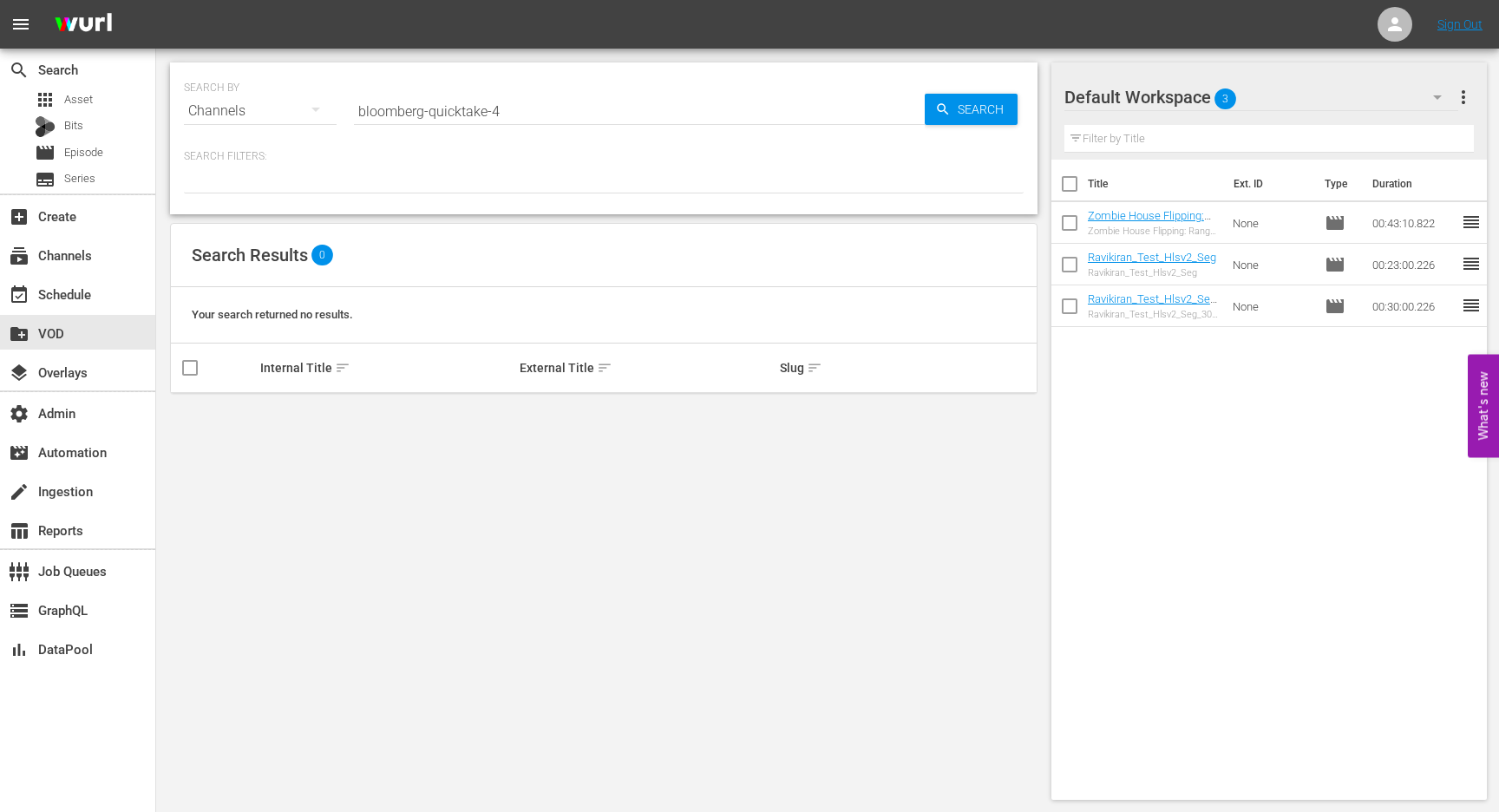
click at [446, 109] on input "bloomberg-quicktake-4" at bounding box center [639, 111] width 571 height 41
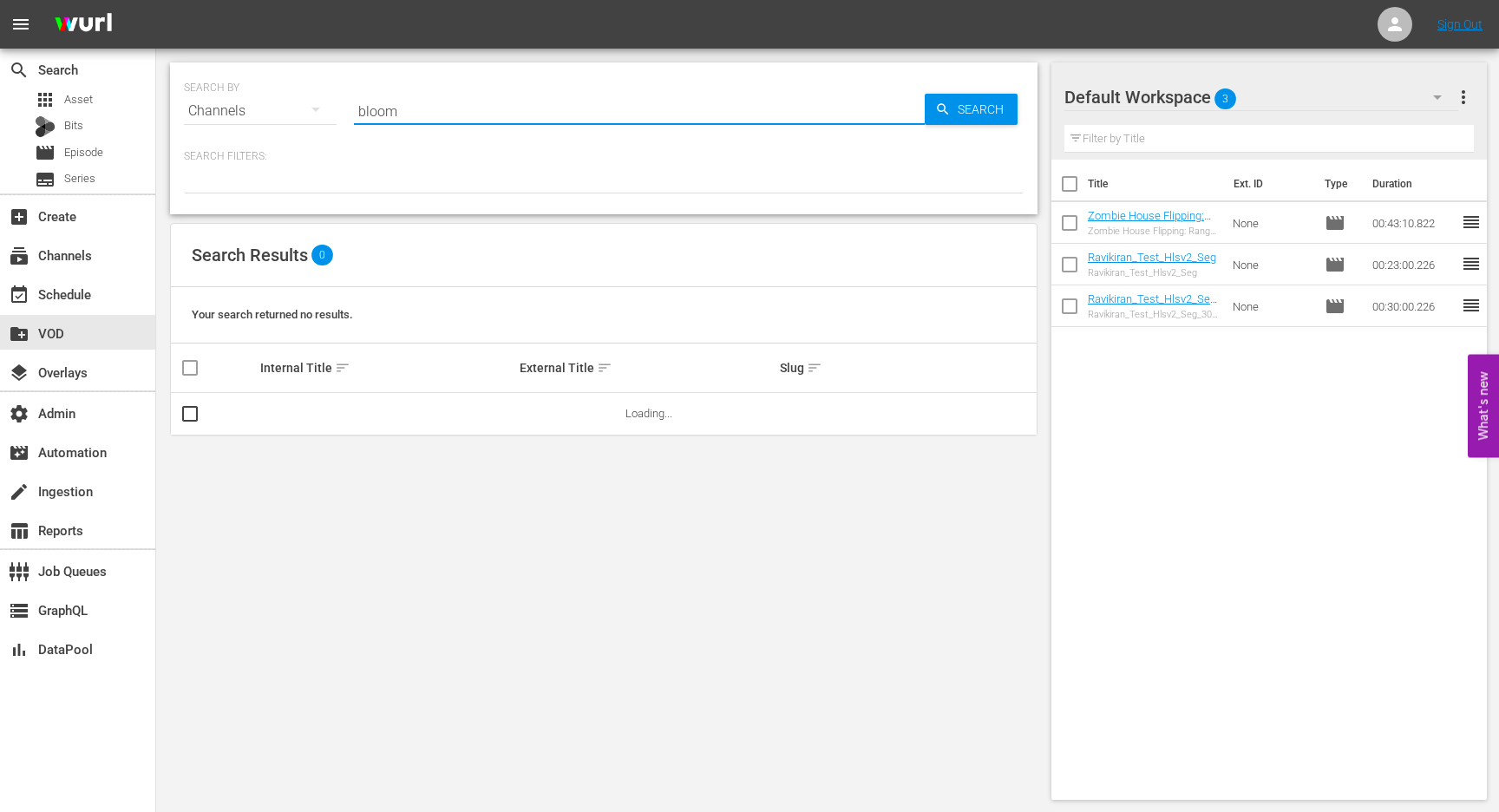
type input "bloom"
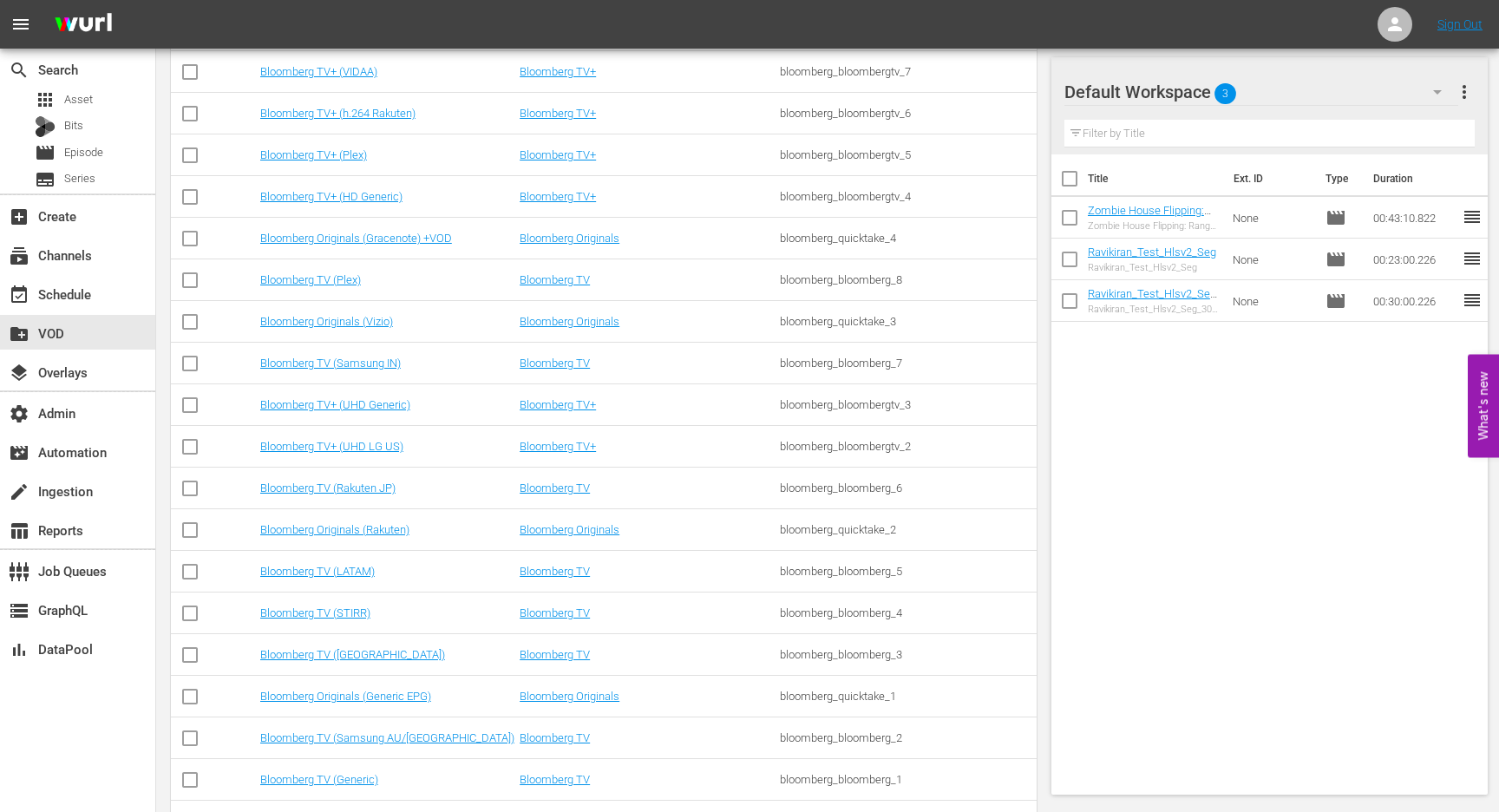
scroll to position [835, 0]
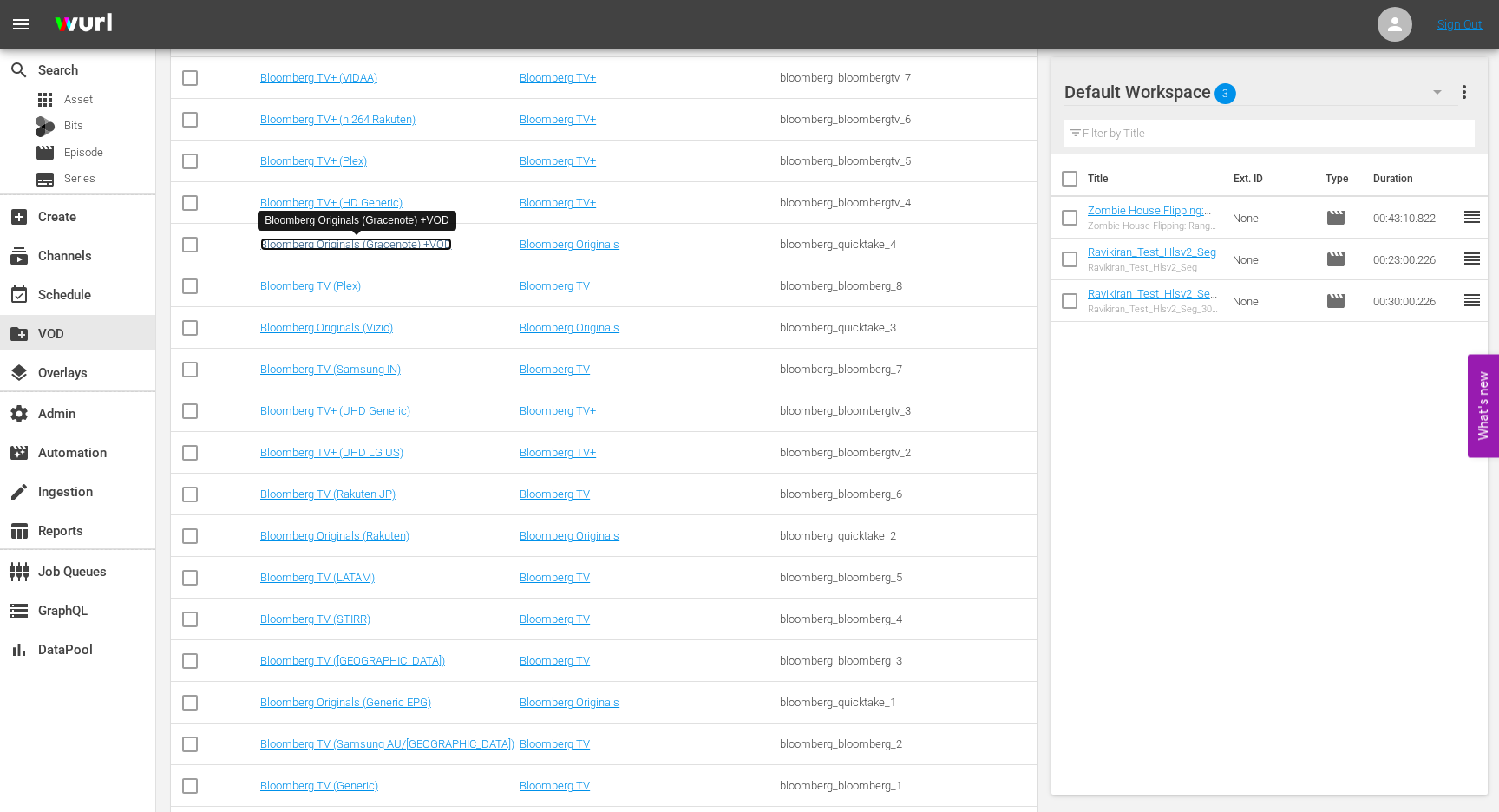
click at [356, 248] on link "Bloomberg Originals (Gracenote) +VOD" at bounding box center [356, 244] width 192 height 13
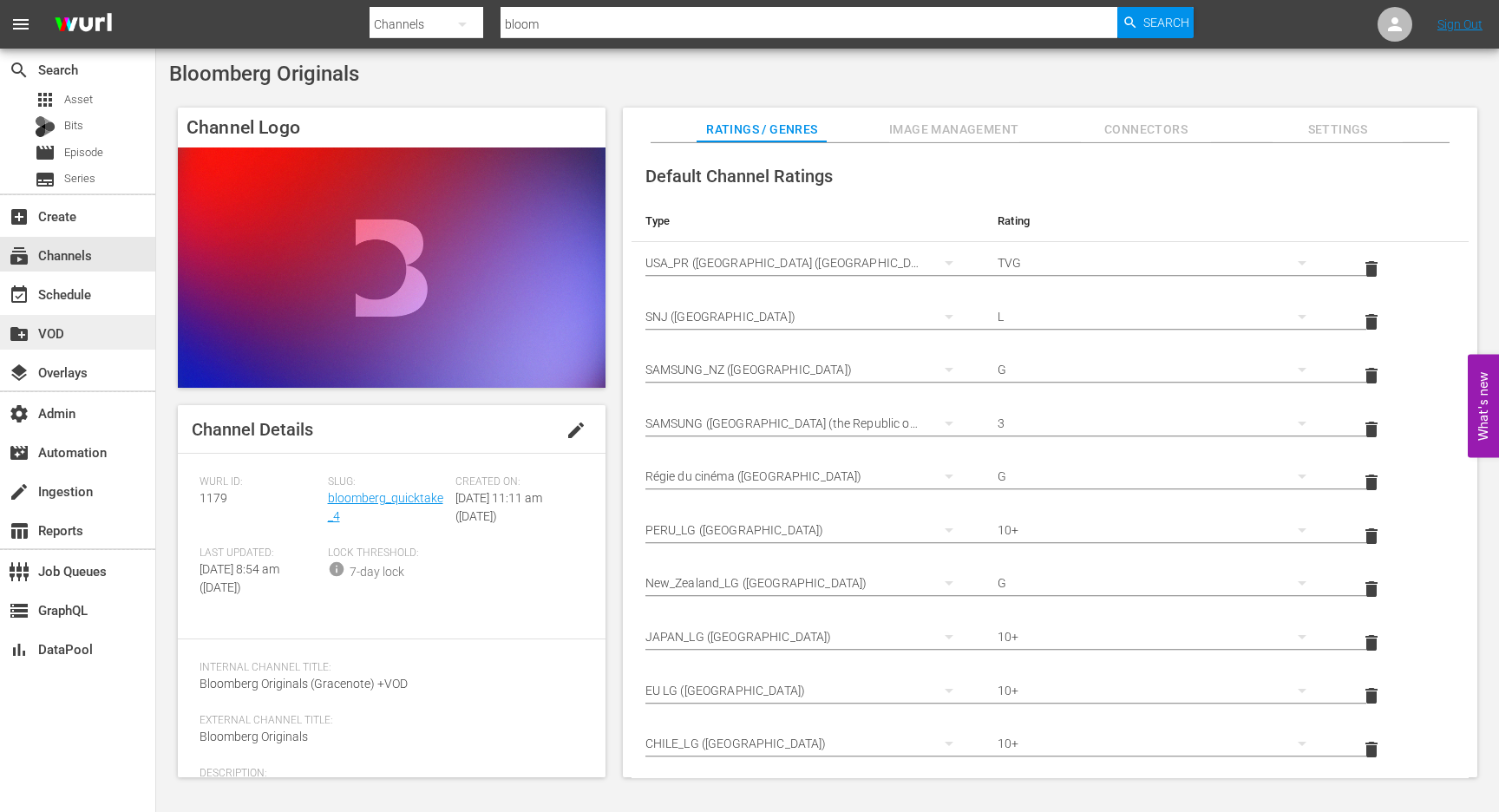
click at [75, 334] on div "create_new_folder VOD" at bounding box center [48, 330] width 97 height 15
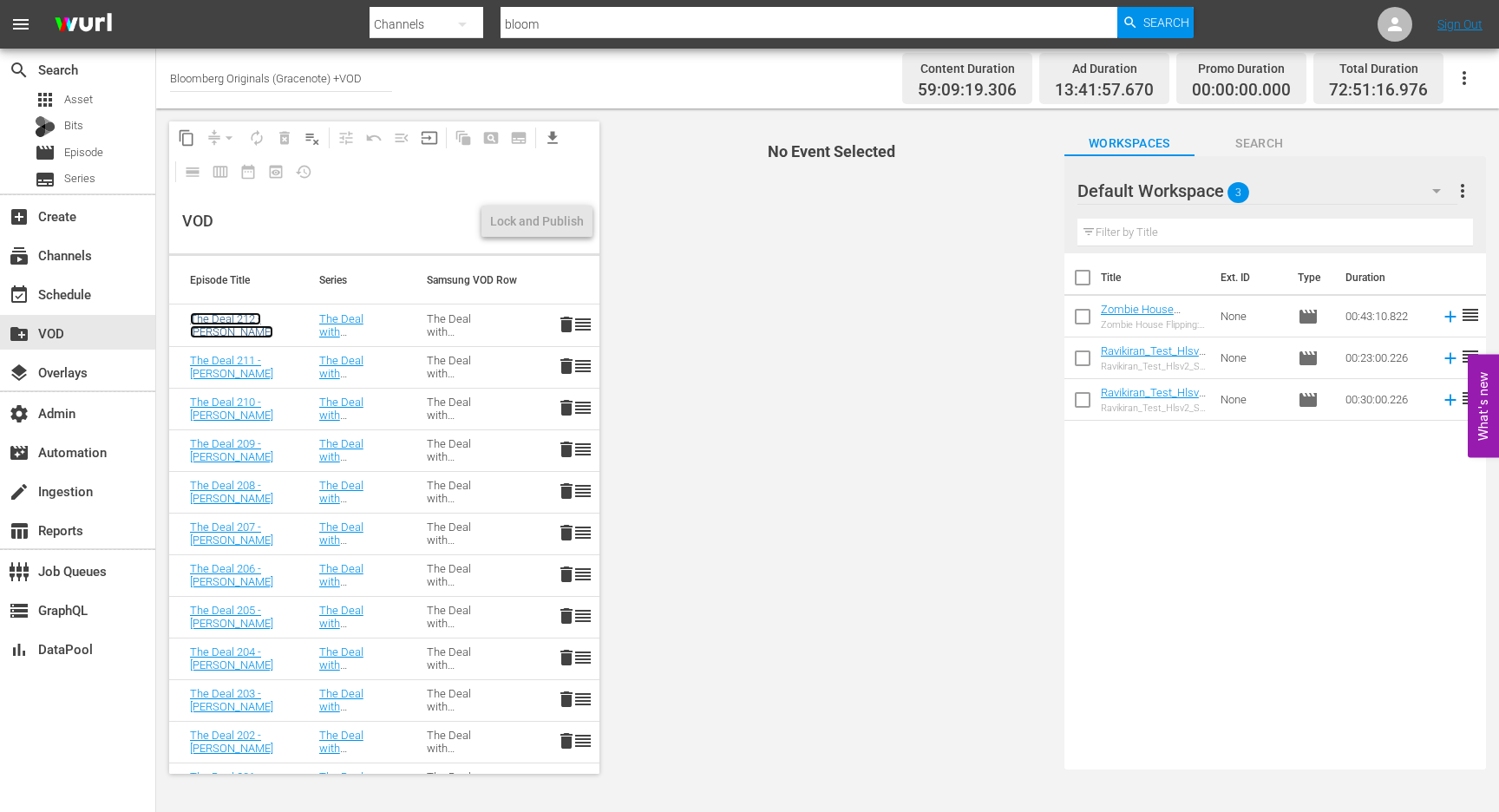
click at [221, 331] on link "The Deal 212 - [PERSON_NAME]" at bounding box center [231, 324] width 83 height 26
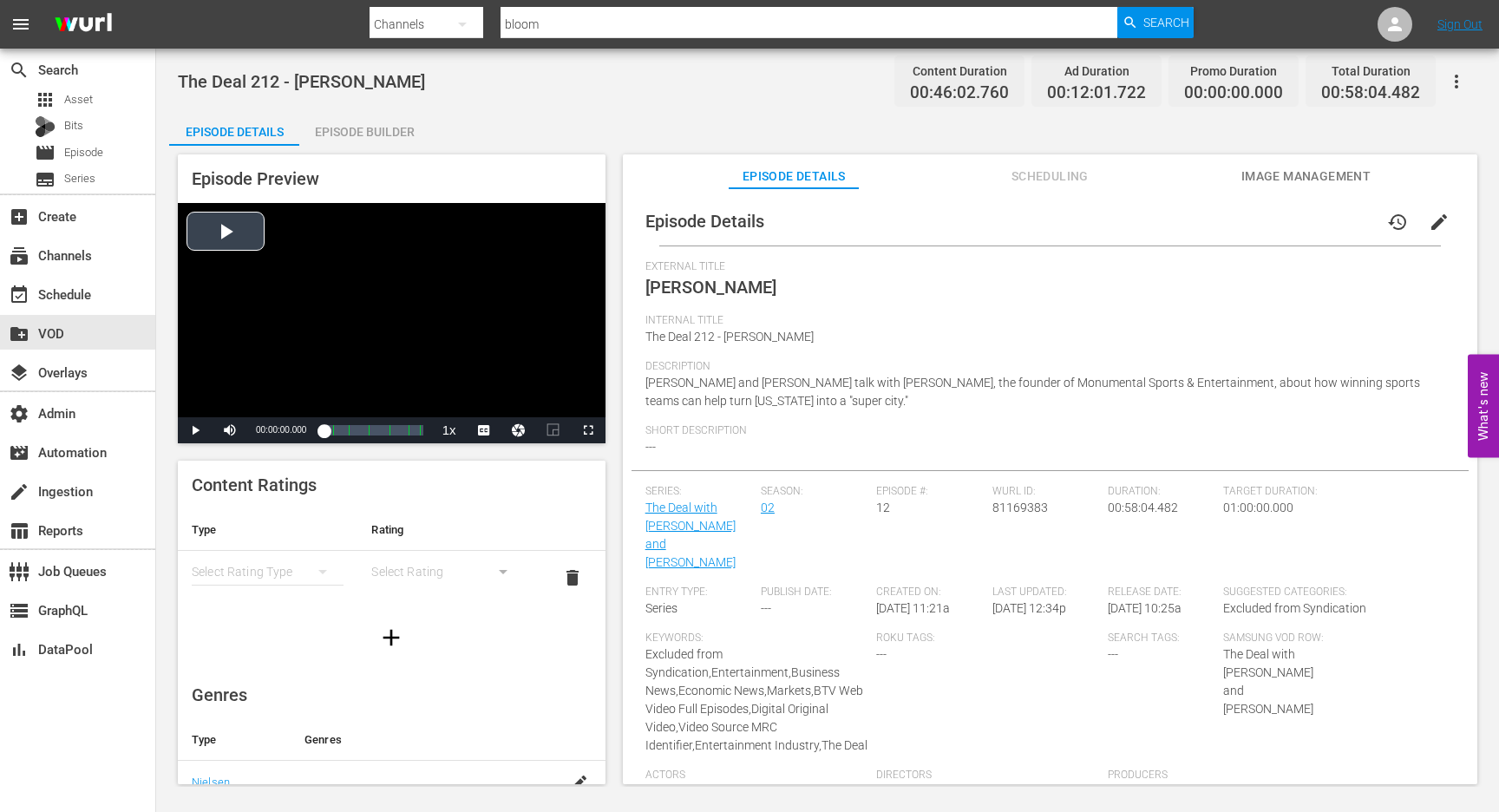
click at [228, 213] on div "Video Player" at bounding box center [391, 309] width 428 height 214
click at [195, 430] on span "Video Player" at bounding box center [195, 430] width 0 height 0
click at [51, 335] on div "create_new_folder VOD" at bounding box center [48, 330] width 97 height 15
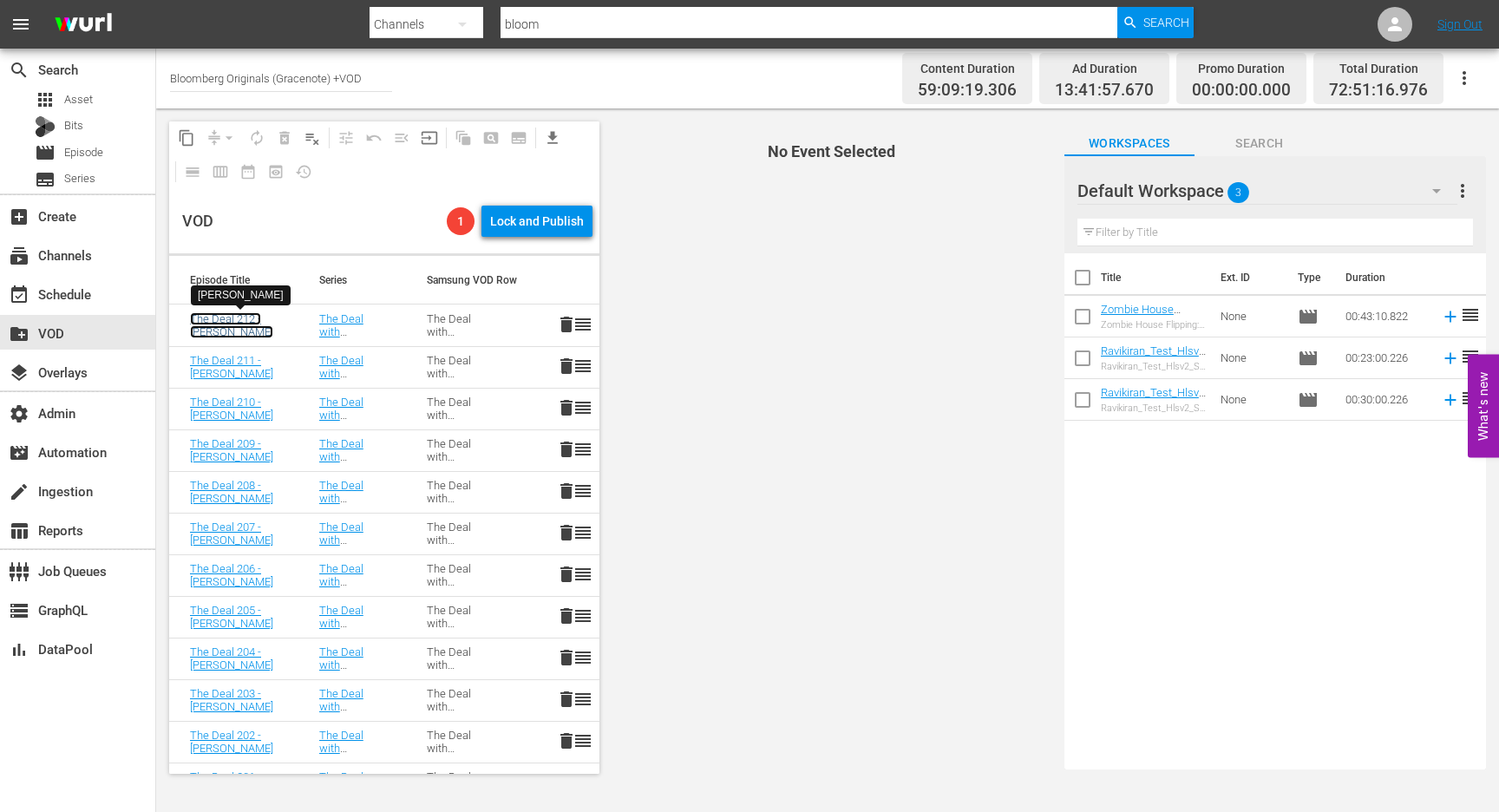
click at [207, 334] on link "The Deal 212 - [PERSON_NAME]" at bounding box center [231, 324] width 83 height 26
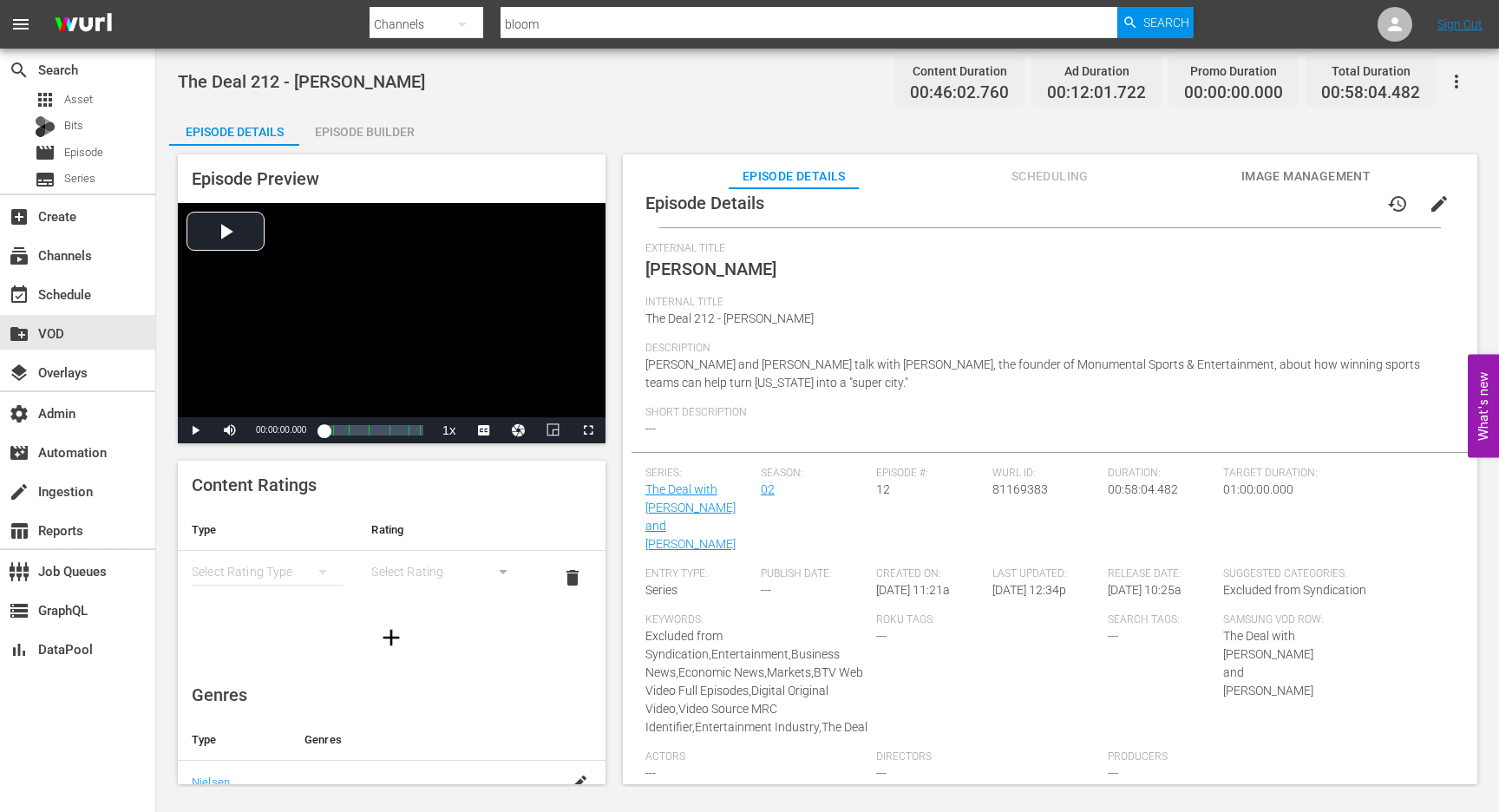
scroll to position [37, 0]
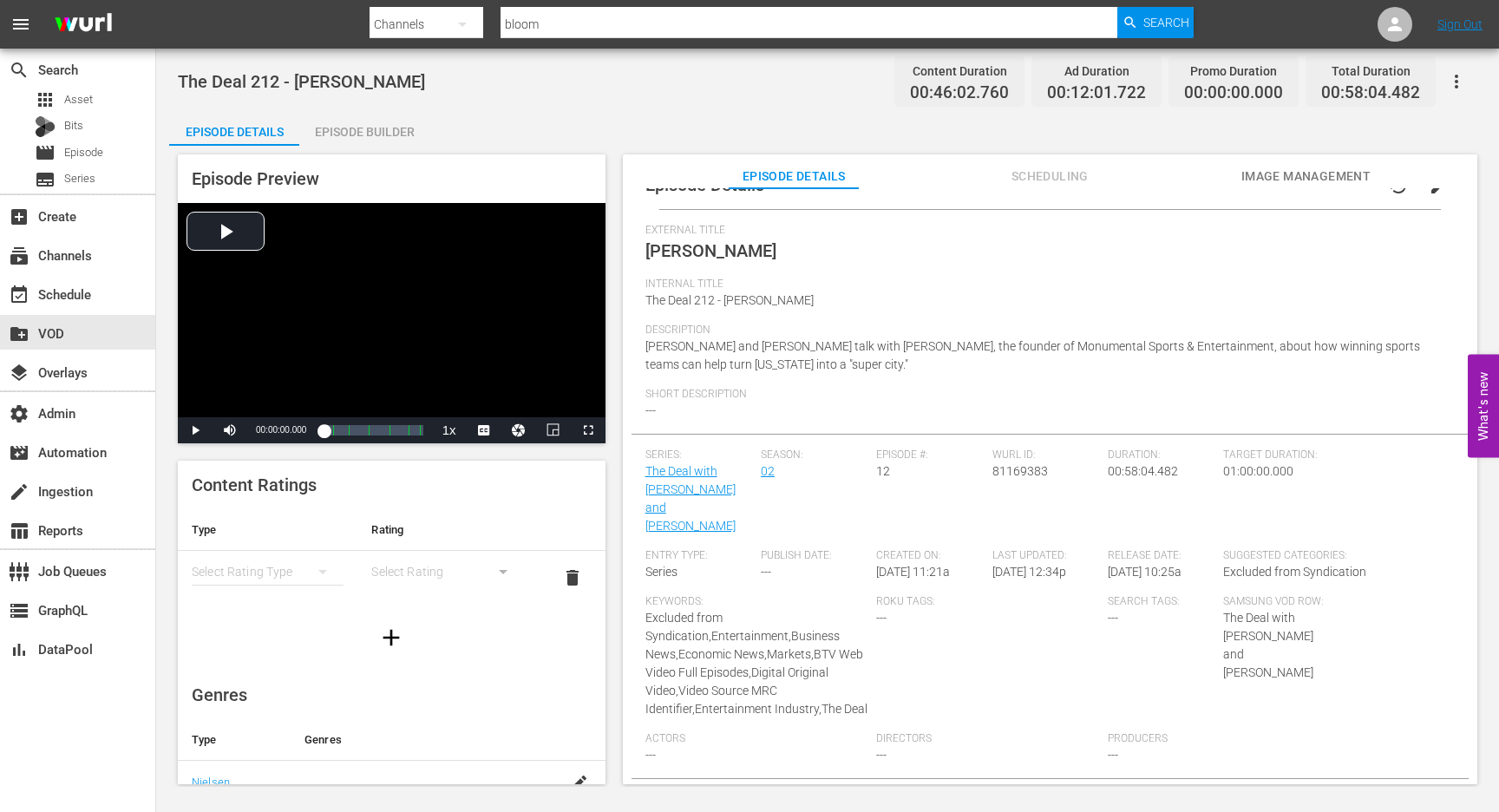
click at [1010, 469] on span "81169383" at bounding box center [1020, 471] width 56 height 13
copy span "81169383"
